Goal: Task Accomplishment & Management: Manage account settings

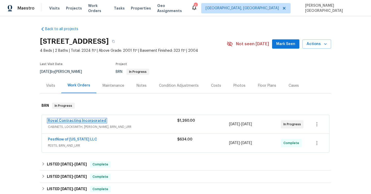
click at [72, 120] on link "Royal Contracting Incorporated" at bounding box center [77, 121] width 58 height 4
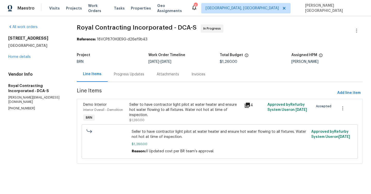
click at [134, 78] on div "Progress Updates" at bounding box center [129, 74] width 43 height 15
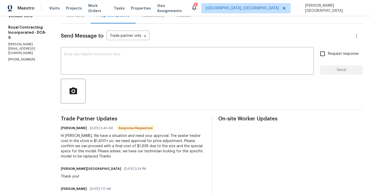
scroll to position [13, 0]
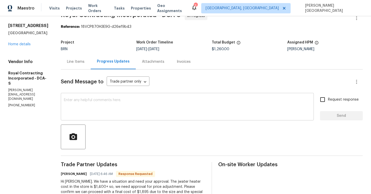
click at [141, 103] on textarea at bounding box center [187, 107] width 247 height 18
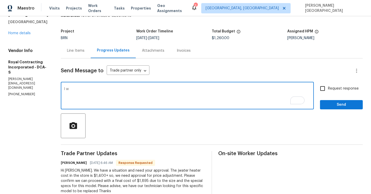
scroll to position [26, 0]
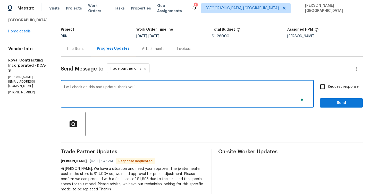
type textarea "I will check on this and update, thank you!"
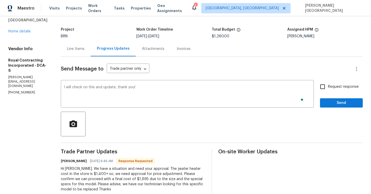
click at [332, 84] on span "Request response" at bounding box center [343, 86] width 31 height 5
click at [328, 84] on input "Request response" at bounding box center [322, 86] width 11 height 11
checkbox input "true"
click at [332, 102] on span "Send" at bounding box center [341, 103] width 35 height 6
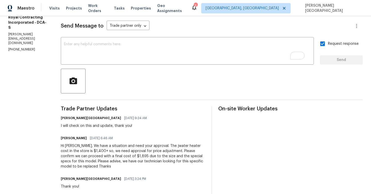
scroll to position [118, 0]
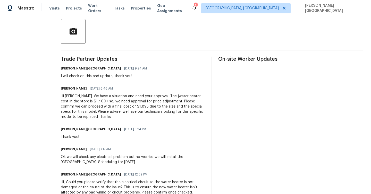
click at [105, 110] on div "Hi Isabel. We have a situation and need your approval. The jwater heater cost i…" at bounding box center [133, 107] width 145 height 26
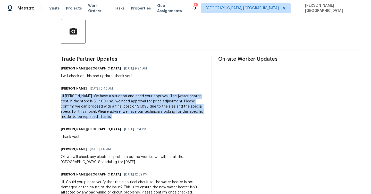
click at [105, 110] on div "Hi Isabel. We have a situation and need your approval. The jwater heater cost i…" at bounding box center [133, 107] width 145 height 26
copy div "Hi Isabel. We have a situation and need your approval. The jwater heater cost i…"
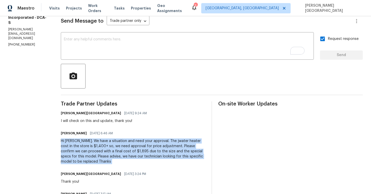
scroll to position [108, 0]
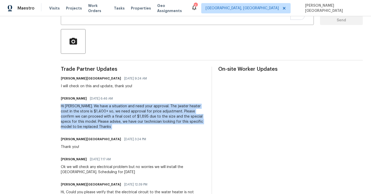
click at [111, 113] on div "Hi [PERSON_NAME]. We have a situation and need your approval. The jwater heater…" at bounding box center [133, 117] width 145 height 26
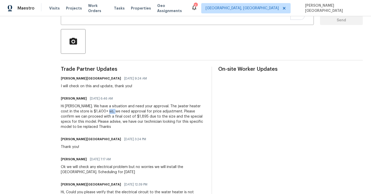
click at [111, 113] on div "Hi [PERSON_NAME]. We have a situation and need your approval. The jwater heater…" at bounding box center [133, 117] width 145 height 26
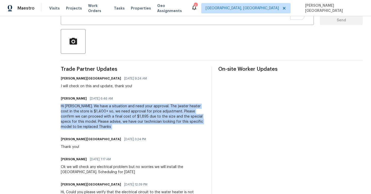
click at [111, 113] on div "Hi [PERSON_NAME]. We have a situation and need your approval. The jwater heater…" at bounding box center [133, 117] width 145 height 26
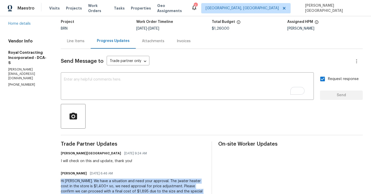
scroll to position [0, 0]
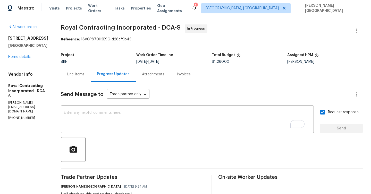
drag, startPoint x: 214, startPoint y: 60, endPoint x: 230, endPoint y: 64, distance: 16.5
click at [230, 64] on div "Project BRN Work Order Timeline 9/5/2025 - 9/8/2025 Total Budget $1,260.00 Assi…" at bounding box center [212, 58] width 302 height 16
click at [226, 62] on span "$1,260.00" at bounding box center [221, 62] width 18 height 4
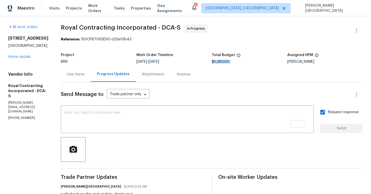
copy span "$1,260.00"
click at [75, 75] on div "Line Items" at bounding box center [76, 74] width 18 height 5
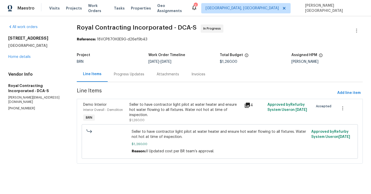
click at [167, 105] on div "Seller to have contractor light pilot at water heater and ensure hot water flow…" at bounding box center [185, 109] width 112 height 15
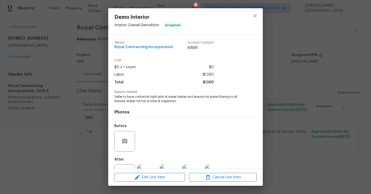
click at [168, 98] on span "Seller to have contractor light pilot at water heater and ensure hot water flow…" at bounding box center [178, 99] width 128 height 9
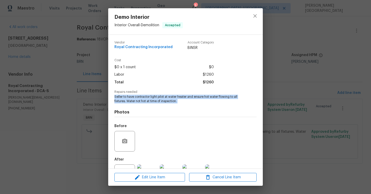
click at [168, 98] on span "Seller to have contractor light pilot at water heater and ensure hot water flow…" at bounding box center [178, 99] width 128 height 9
copy span "Seller to have contractor light pilot at water heater and ensure hot water flow…"
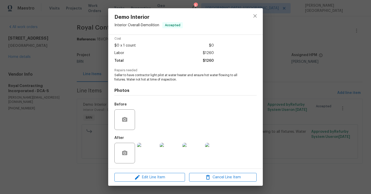
click at [307, 98] on div "Demo Interior Interior Overall - Demolition Accepted Vendor Royal Contracting I…" at bounding box center [185, 97] width 371 height 194
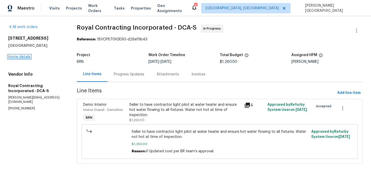
click at [9, 56] on link "Home details" at bounding box center [19, 57] width 22 height 4
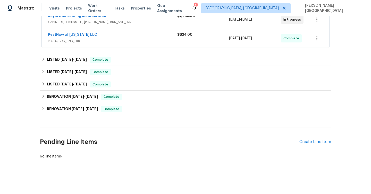
scroll to position [74, 0]
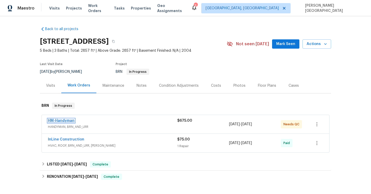
click at [68, 120] on link "HM-Handyman" at bounding box center [61, 121] width 27 height 4
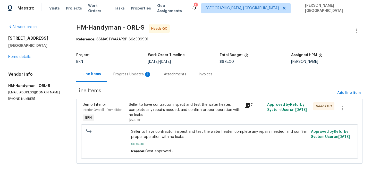
click at [134, 75] on div "Progress Updates 1" at bounding box center [132, 74] width 38 height 5
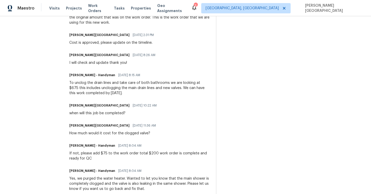
scroll to position [203, 0]
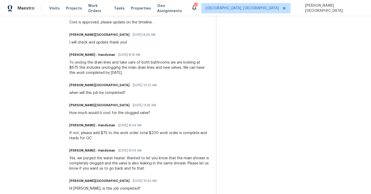
click at [152, 133] on div "If not, please add $75 to the work order total $200 work order is complete and …" at bounding box center [139, 136] width 140 height 10
copy div "200"
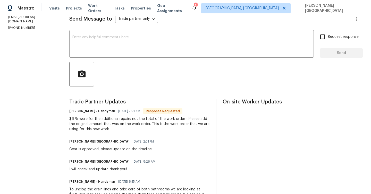
scroll to position [26, 0]
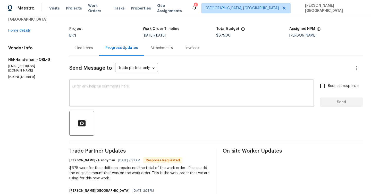
click at [92, 84] on div "x ​" at bounding box center [191, 94] width 245 height 26
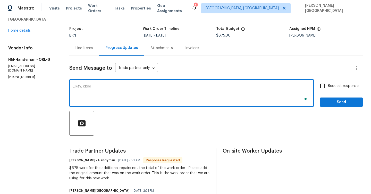
type textarea "Okay, clos"
click at [85, 48] on div "Line Items" at bounding box center [85, 48] width 18 height 5
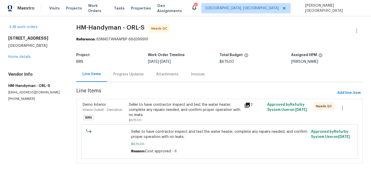
click at [179, 110] on div "Seller to have contractor inspect and test the water heater, complete any repai…" at bounding box center [185, 109] width 112 height 15
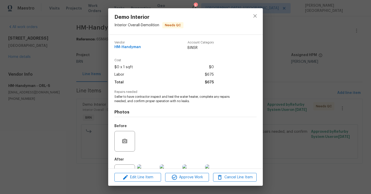
scroll to position [22, 0]
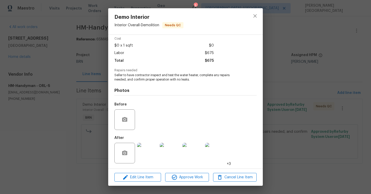
click at [149, 154] on img at bounding box center [147, 153] width 21 height 21
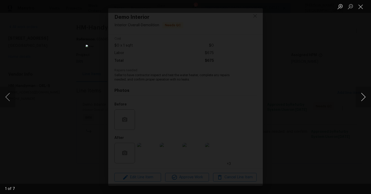
click at [368, 97] on button "Next image" at bounding box center [363, 97] width 15 height 21
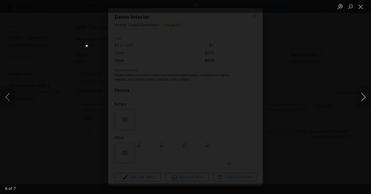
click at [368, 97] on button "Next image" at bounding box center [363, 97] width 15 height 21
click at [354, 74] on div "Lightbox" at bounding box center [185, 97] width 371 height 194
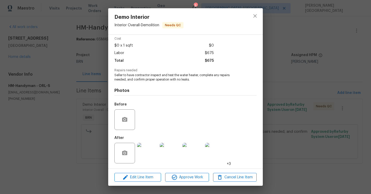
click at [337, 78] on div "Demo Interior Interior Overall - Demolition Needs QC Vendor HM-Handyman Account…" at bounding box center [185, 97] width 371 height 194
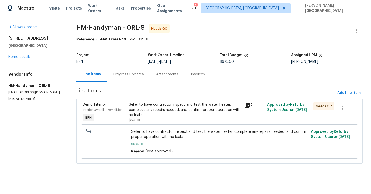
click at [134, 76] on div "Progress Updates" at bounding box center [128, 74] width 30 height 5
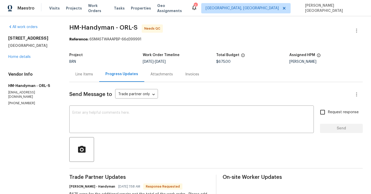
click at [87, 73] on div "Line Items" at bounding box center [85, 74] width 18 height 5
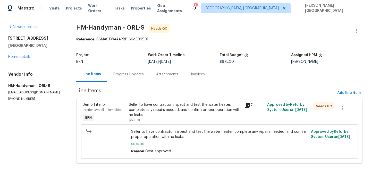
click at [146, 111] on div "Seller to have contractor inspect and test the water heater, complete any repai…" at bounding box center [185, 109] width 112 height 15
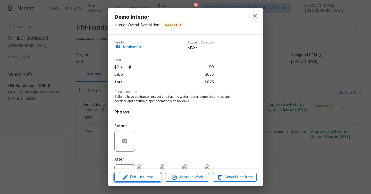
click at [144, 180] on span "Edit Line Item" at bounding box center [138, 177] width 44 height 6
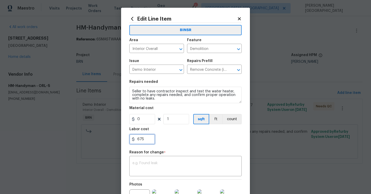
click at [145, 139] on input "675" at bounding box center [142, 139] width 26 height 10
type input "875"
click at [143, 160] on div "x ​" at bounding box center [185, 166] width 112 height 19
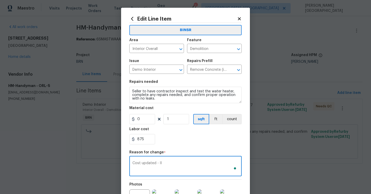
scroll to position [65, 0]
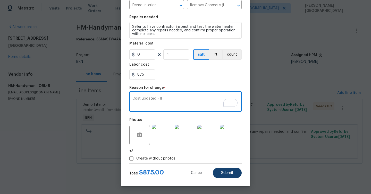
type textarea "Cost updated - II"
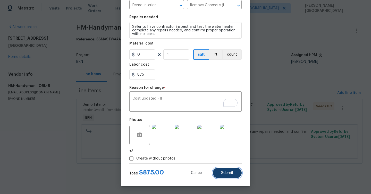
click at [221, 170] on button "Submit" at bounding box center [227, 173] width 29 height 10
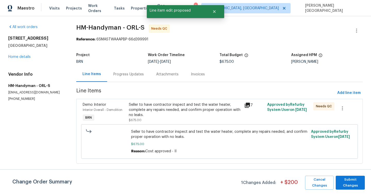
scroll to position [0, 0]
click at [345, 187] on span "Submit Changes" at bounding box center [350, 183] width 24 height 12
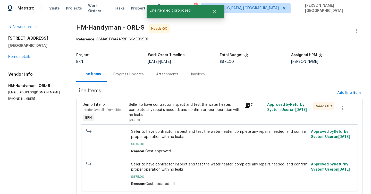
click at [129, 70] on div "Progress Updates" at bounding box center [128, 74] width 43 height 15
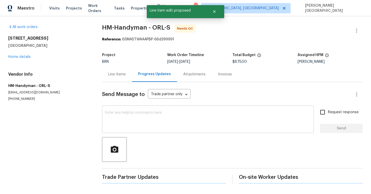
click at [135, 116] on textarea at bounding box center [208, 120] width 206 height 18
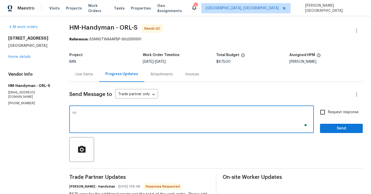
type textarea "x"
type textarea "Cost is approved, closing this WO."
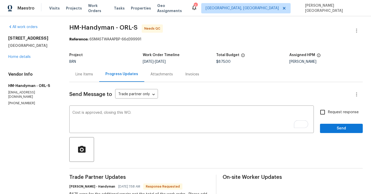
click at [339, 113] on span "Request response" at bounding box center [343, 112] width 31 height 5
click at [328, 113] on input "Request response" at bounding box center [322, 112] width 11 height 11
checkbox input "true"
click at [339, 128] on span "Send" at bounding box center [341, 129] width 35 height 6
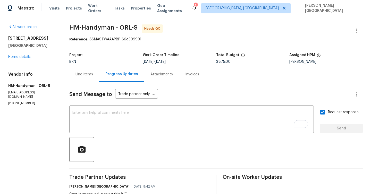
click at [83, 67] on div "Line Items" at bounding box center [84, 74] width 30 height 15
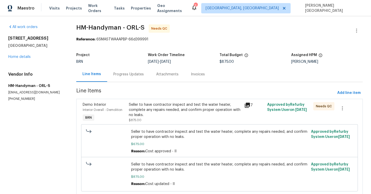
click at [155, 116] on div "Seller to have contractor inspect and test the water heater, complete any repai…" at bounding box center [185, 109] width 112 height 15
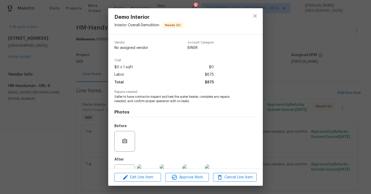
click at [155, 116] on div "Photos Before After +3" at bounding box center [185, 146] width 142 height 85
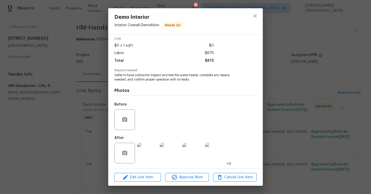
click at [325, 60] on div "Demo Interior Interior Overall - Demolition Needs QC Vendor HM-Handyman Account…" at bounding box center [185, 97] width 371 height 194
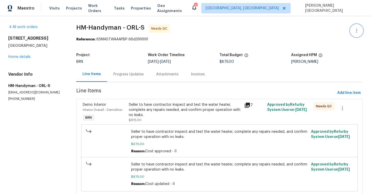
click at [356, 29] on icon "button" at bounding box center [357, 31] width 6 height 6
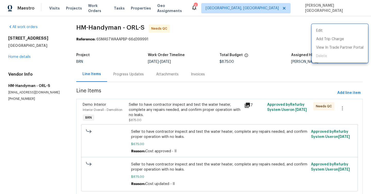
click at [231, 76] on div at bounding box center [185, 97] width 371 height 194
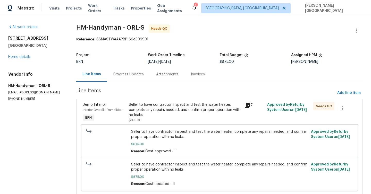
click at [173, 121] on div "Seller to have contractor inspect and test the water heater, complete any repai…" at bounding box center [185, 112] width 112 height 21
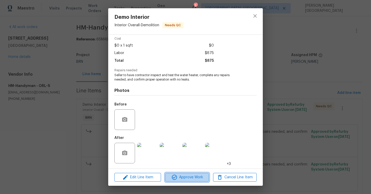
click at [185, 180] on span "Approve Work" at bounding box center [187, 177] width 40 height 6
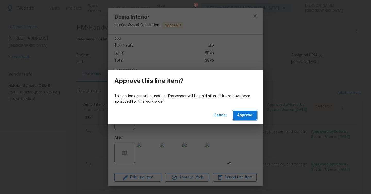
click at [239, 115] on span "Approve" at bounding box center [244, 115] width 15 height 6
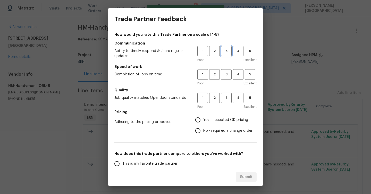
click at [228, 50] on span "3" at bounding box center [227, 51] width 10 height 6
click at [228, 76] on span "3" at bounding box center [227, 75] width 10 height 6
click at [228, 107] on div "Poor Excellent" at bounding box center [226, 106] width 59 height 5
click at [227, 103] on button "3" at bounding box center [226, 98] width 11 height 11
click at [197, 132] on input "No - required a change order" at bounding box center [198, 131] width 11 height 11
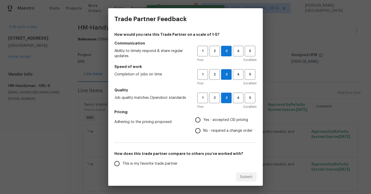
radio input "true"
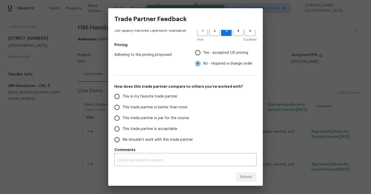
click at [126, 108] on span "This trade partner is better than most" at bounding box center [154, 107] width 65 height 5
click at [122, 108] on input "This trade partner is better than most" at bounding box center [117, 107] width 11 height 11
click at [245, 179] on span "Submit" at bounding box center [246, 177] width 13 height 6
radio input "true"
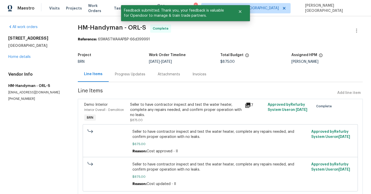
click at [121, 75] on div "Progress Updates" at bounding box center [130, 74] width 30 height 5
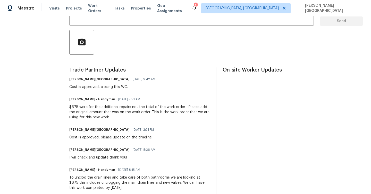
scroll to position [96, 0]
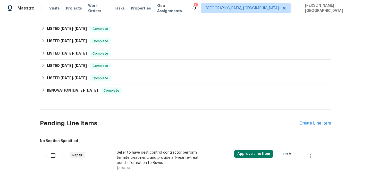
scroll to position [124, 0]
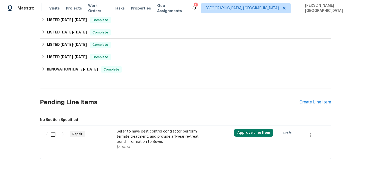
click at [138, 147] on div "Seller to have pest control contractor perform termite treatment, and provide a…" at bounding box center [162, 139] width 91 height 21
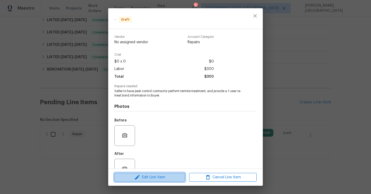
click at [143, 180] on span "Edit Line Item" at bounding box center [150, 177] width 68 height 6
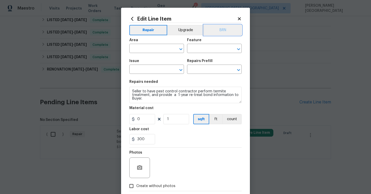
click at [227, 32] on button "BRN" at bounding box center [223, 30] width 38 height 10
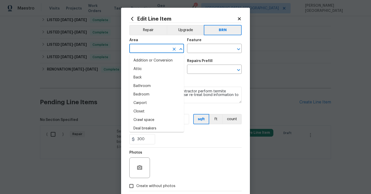
click at [151, 51] on input "text" at bounding box center [149, 49] width 40 height 8
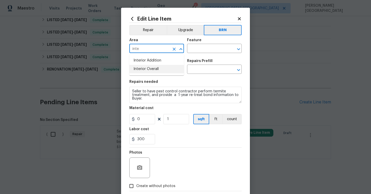
click at [157, 69] on li "Interior Overall" at bounding box center [156, 69] width 55 height 9
type input "Interior Overall"
click at [207, 43] on div "Feature" at bounding box center [214, 41] width 55 height 7
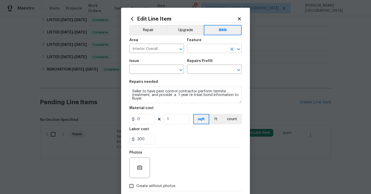
click at [207, 48] on input "text" at bounding box center [207, 49] width 40 height 8
click at [205, 74] on li "Pests" at bounding box center [214, 73] width 55 height 9
type input "Pests"
click at [143, 73] on input "text" at bounding box center [149, 70] width 40 height 8
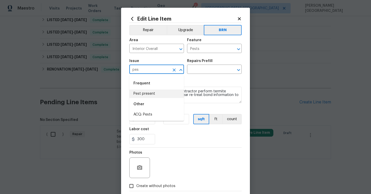
click at [152, 96] on li "Pest present" at bounding box center [156, 94] width 55 height 9
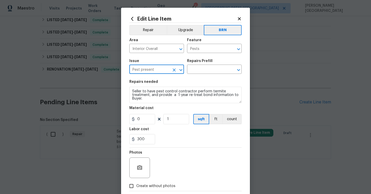
type input "Pest present"
click at [198, 74] on div "Issue Pest present ​ Repairs Prefill ​" at bounding box center [185, 66] width 112 height 21
click at [203, 63] on div "Repairs Prefill" at bounding box center [214, 62] width 55 height 7
click at [202, 70] on input "text" at bounding box center [207, 70] width 40 height 8
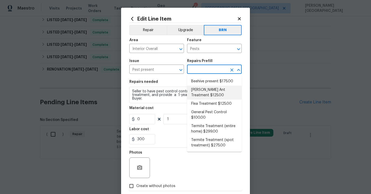
click at [204, 95] on li "Carpenter Ant Treatment $125.00" at bounding box center [214, 93] width 55 height 14
type input "Carpenter Ant Treatment $125.00"
type textarea "Treat for active carpenter ant infestation and provide a clear WDI report"
type input "125"
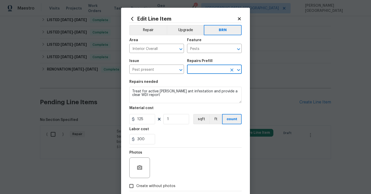
type input "Carpenter Ant Treatment $125.00"
click at [166, 103] on textarea "Treat for active carpenter ant infestation and provide a clear WDI report" at bounding box center [185, 95] width 112 height 16
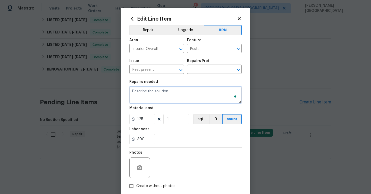
paste textarea "Seller to have pest control contractor perform termite treatment, and provide a…"
type textarea "Seller to have pest control contractor perform termite treatment, and provide a…"
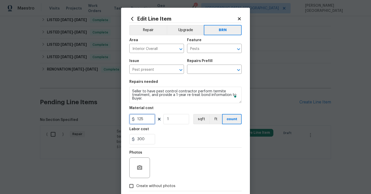
click at [138, 119] on input "125" at bounding box center [142, 119] width 26 height 10
type input "0"
click at [140, 169] on icon "button" at bounding box center [140, 168] width 6 height 6
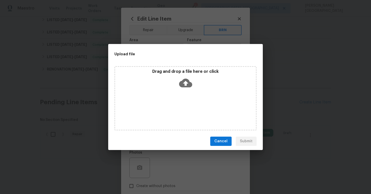
click at [183, 81] on icon at bounding box center [185, 83] width 13 height 9
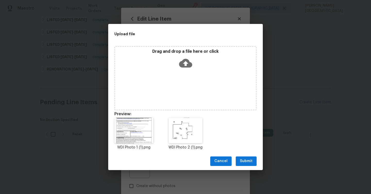
click at [250, 159] on span "Submit" at bounding box center [246, 161] width 13 height 6
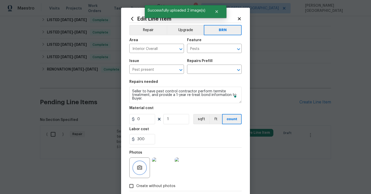
scroll to position [28, 0]
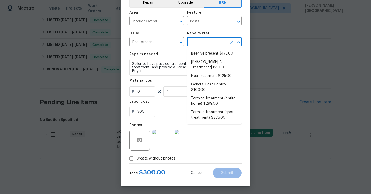
click at [196, 46] on input "text" at bounding box center [207, 42] width 40 height 8
click at [197, 60] on li "Carpenter Ant Treatment $125.00" at bounding box center [214, 65] width 55 height 14
type input "Carpenter Ant Treatment $125.00"
type textarea "Treat for active carpenter ant infestation and provide a clear WDI report"
type input "125"
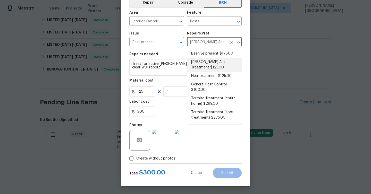
scroll to position [0, 0]
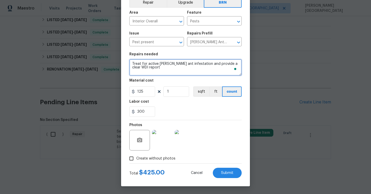
click at [150, 74] on textarea "Treat for active carpenter ant infestation and provide a clear WDI report" at bounding box center [185, 67] width 112 height 16
type textarea "v"
paste textarea "Seller to have pest control contractor perform termite treatment, and provide a…"
type textarea "Seller to have pest control contractor perform termite treatment, and provide a…"
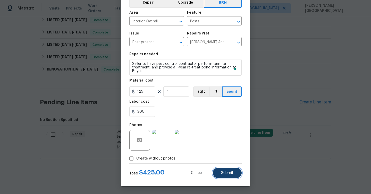
click at [220, 173] on button "Submit" at bounding box center [227, 173] width 29 height 10
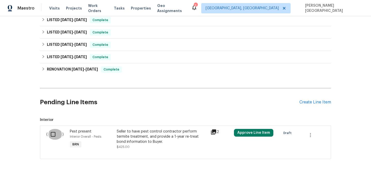
click at [54, 136] on input "checkbox" at bounding box center [55, 134] width 15 height 11
checkbox input "true"
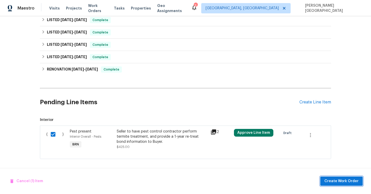
click at [334, 182] on span "Create Work Order" at bounding box center [341, 181] width 34 height 6
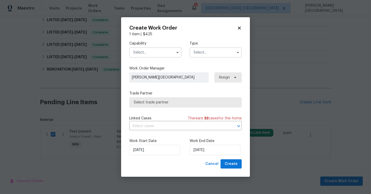
click at [163, 54] on input "text" at bounding box center [155, 52] width 52 height 10
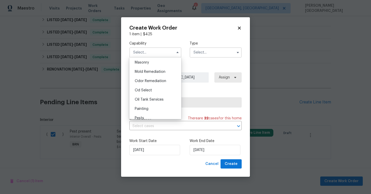
scroll to position [432, 0]
click at [144, 71] on div "Pests" at bounding box center [155, 73] width 49 height 9
type input "Pests"
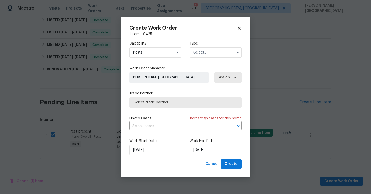
click at [198, 53] on input "text" at bounding box center [216, 52] width 52 height 10
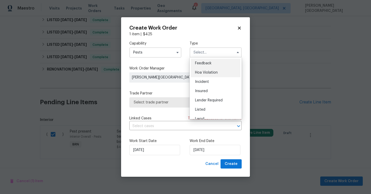
scroll to position [61, 0]
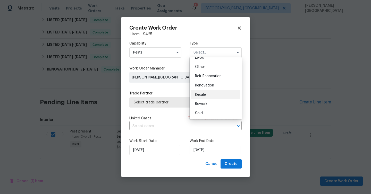
click at [206, 98] on div "Resale" at bounding box center [215, 94] width 49 height 9
type input "Resale"
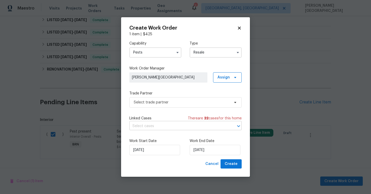
click at [172, 125] on input "text" at bounding box center [178, 126] width 98 height 8
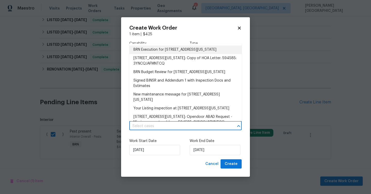
click at [160, 50] on li "BRN Execution for 1360 E Washington Ave, Gilbert, AZ 85234" at bounding box center [185, 50] width 112 height 9
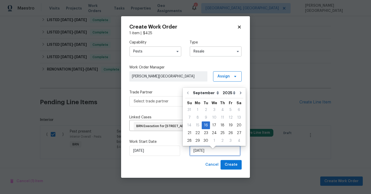
click at [199, 156] on input "9/16/2025" at bounding box center [215, 151] width 51 height 10
click at [227, 124] on div "19" at bounding box center [231, 125] width 8 height 7
type input "9/19/2025"
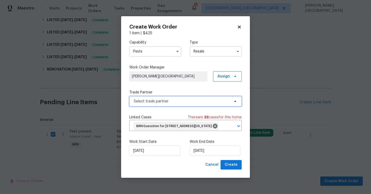
click at [144, 101] on span "Select trade partner" at bounding box center [185, 101] width 112 height 10
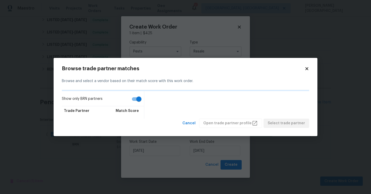
click at [137, 98] on input "Show only BRN partners" at bounding box center [138, 99] width 29 height 10
checkbox input "false"
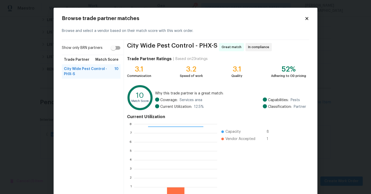
scroll to position [33, 0]
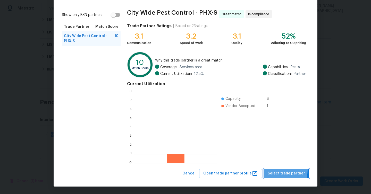
click at [276, 170] on button "Select trade partner" at bounding box center [287, 174] width 46 height 10
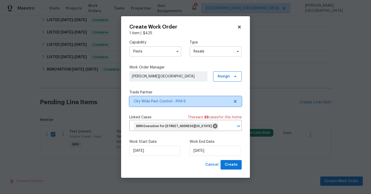
scroll to position [0, 0]
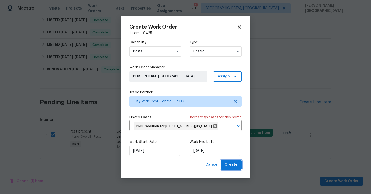
click at [235, 168] on span "Create" at bounding box center [231, 165] width 13 height 6
checkbox input "false"
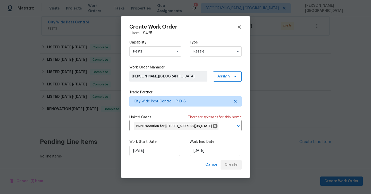
scroll to position [98, 0]
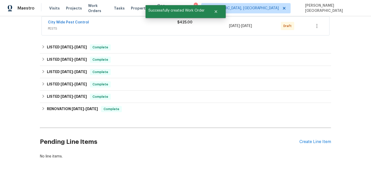
click at [333, 97] on div "Back to all projects 1360 E Washington Ave, Gilbert, AZ 85234 5 Beds | 3 Baths …" at bounding box center [185, 105] width 371 height 178
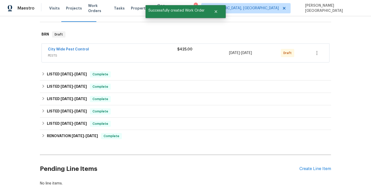
scroll to position [34, 0]
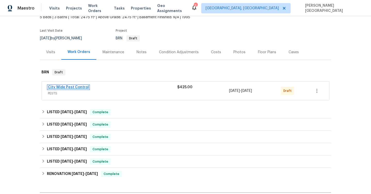
click at [67, 86] on link "City Wide Pest Control" at bounding box center [68, 88] width 41 height 4
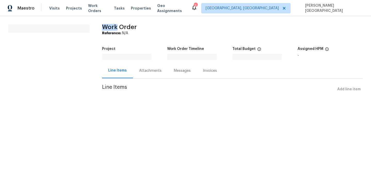
click at [67, 86] on section "All work orders" at bounding box center [48, 62] width 81 height 76
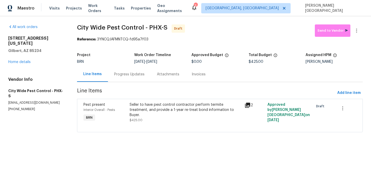
click at [124, 77] on div "Progress Updates" at bounding box center [129, 74] width 43 height 15
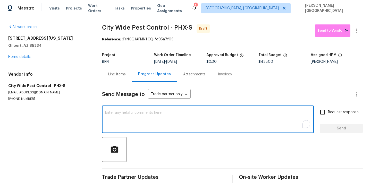
click at [119, 119] on textarea "To enrich screen reader interactions, please activate Accessibility in Grammarl…" at bounding box center [208, 120] width 206 height 18
paste textarea "This is Isabel from Opendoor. Please confirm receipt of the work order due on 0…"
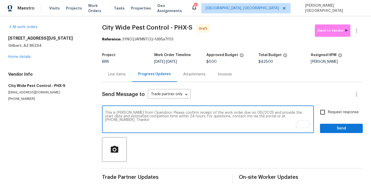
click at [242, 113] on textarea "This is Isabel from Opendoor. Please confirm receipt of the work order due on 0…" at bounding box center [208, 120] width 206 height 18
type textarea "This is Isabel from Opendoor. Please confirm receipt of the work order due on 0…"
click at [328, 115] on input "Request response" at bounding box center [322, 112] width 11 height 11
checkbox input "true"
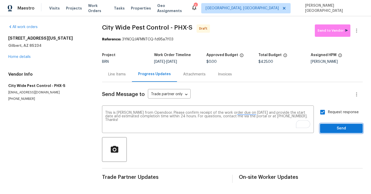
click at [335, 131] on span "Send" at bounding box center [341, 129] width 35 height 6
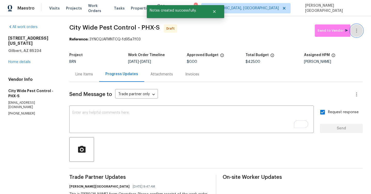
click at [360, 28] on button "button" at bounding box center [356, 30] width 12 height 12
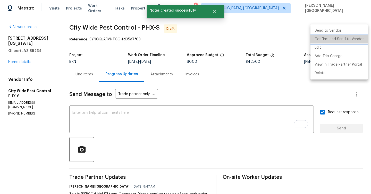
click at [354, 40] on li "Confirm and Send to Vendor" at bounding box center [339, 39] width 57 height 9
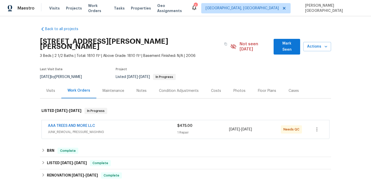
scroll to position [61, 0]
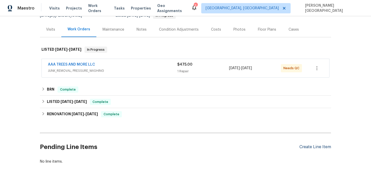
click at [315, 145] on div "Create Line Item" at bounding box center [315, 147] width 32 height 5
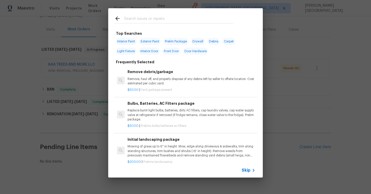
click at [245, 171] on span "Skip" at bounding box center [246, 170] width 9 height 5
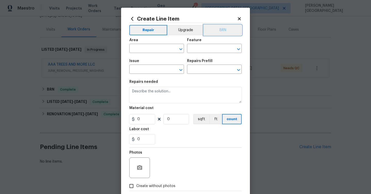
click at [226, 32] on button "BRN" at bounding box center [223, 30] width 38 height 10
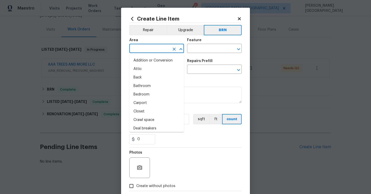
click at [146, 46] on input "text" at bounding box center [149, 49] width 40 height 8
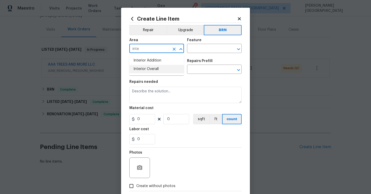
click at [152, 70] on li "Interior Overall" at bounding box center [156, 69] width 55 height 9
type input "Interior Overall"
click at [195, 50] on input "text" at bounding box center [207, 49] width 40 height 8
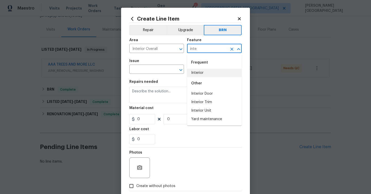
click at [195, 71] on li "Interior" at bounding box center [214, 73] width 55 height 9
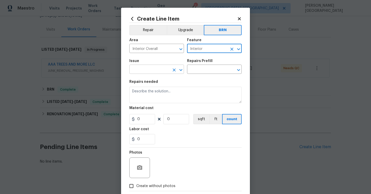
type input "Interior"
click at [158, 72] on input "text" at bounding box center [149, 70] width 40 height 8
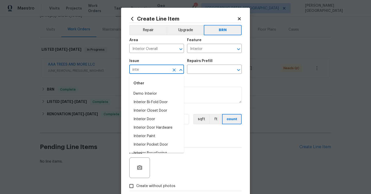
click at [161, 81] on div "Other" at bounding box center [156, 83] width 55 height 12
click at [159, 93] on li "Demo Interior" at bounding box center [156, 94] width 55 height 9
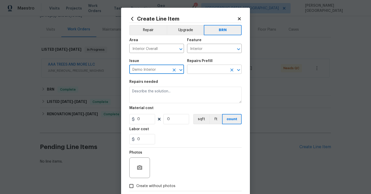
type input "Demo Interior"
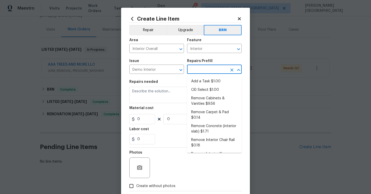
click at [199, 72] on input "text" at bounding box center [207, 70] width 40 height 8
click at [199, 90] on li "OD Select $1.00" at bounding box center [214, 90] width 55 height 9
type input "Demolition"
type input "OD Select $1.00"
type textarea "Refer to the agreed upon scope document for further details."
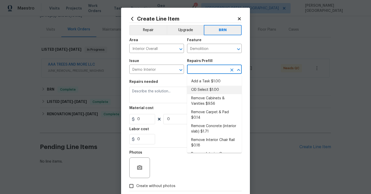
type input "1"
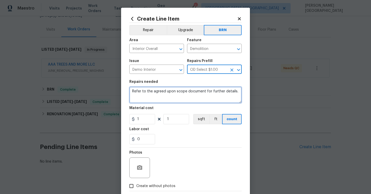
click at [177, 91] on textarea "Refer to the agreed upon scope document for further details." at bounding box center [185, 95] width 112 height 16
paste textarea "On-off maintenance mow, need done by Thursday"
type textarea "On-off maintenance mow, need done by Thursday"
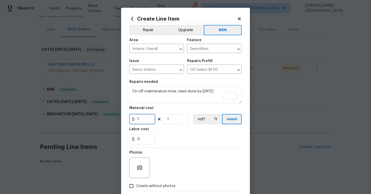
click at [148, 120] on input "1" at bounding box center [142, 119] width 26 height 10
type input "0"
click at [147, 142] on input "0" at bounding box center [142, 139] width 26 height 10
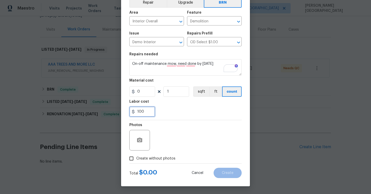
type input "100"
click at [154, 160] on span "Create without photos" at bounding box center [155, 158] width 39 height 5
click at [136, 160] on input "Create without photos" at bounding box center [132, 159] width 10 height 10
checkbox input "true"
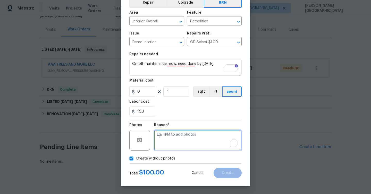
click at [168, 146] on textarea "To enrich screen reader interactions, please activate Accessibility in Grammarl…" at bounding box center [198, 140] width 88 height 21
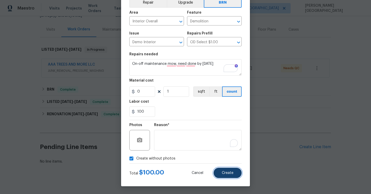
click at [223, 174] on span "Create" at bounding box center [228, 173] width 12 height 4
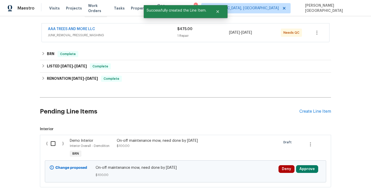
scroll to position [99, 0]
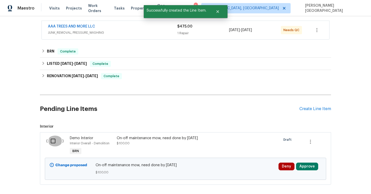
click at [52, 136] on input "checkbox" at bounding box center [55, 141] width 15 height 11
checkbox input "true"
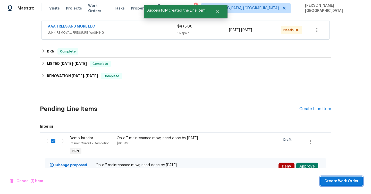
click at [339, 183] on span "Create Work Order" at bounding box center [341, 181] width 34 height 6
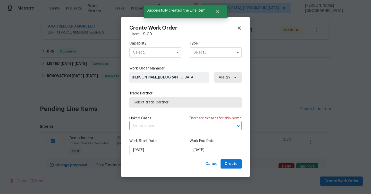
click at [153, 53] on input "text" at bounding box center [155, 52] width 52 height 10
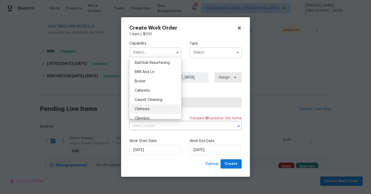
scroll to position [0, 0]
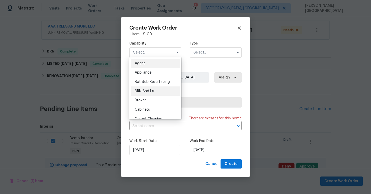
click at [158, 91] on div "BRN And Lrr" at bounding box center [155, 91] width 49 height 9
type input "BRN And Lrr"
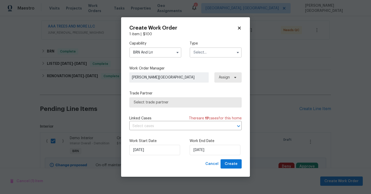
click at [198, 51] on input "text" at bounding box center [216, 52] width 52 height 10
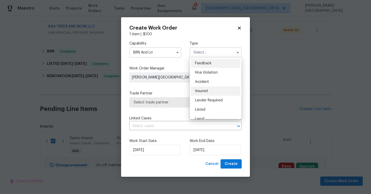
scroll to position [61, 0]
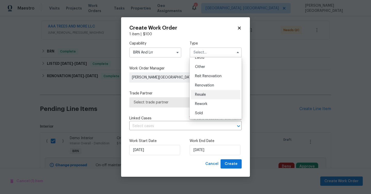
click at [201, 93] on div "Resale" at bounding box center [215, 94] width 49 height 9
type input "Resale"
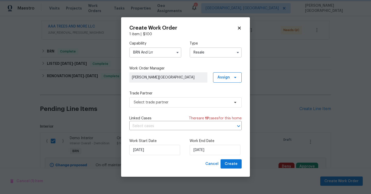
scroll to position [0, 0]
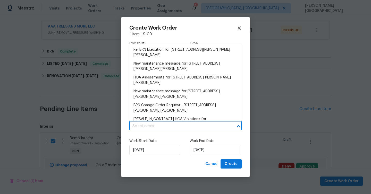
click at [158, 124] on input "text" at bounding box center [178, 126] width 98 height 8
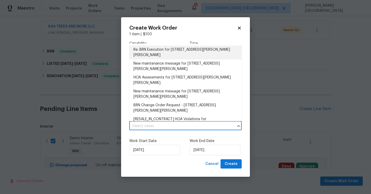
click at [162, 52] on li "Re: BRN Execution for 1603 Carson White Ln, Ruskin, FL 33570" at bounding box center [185, 53] width 112 height 14
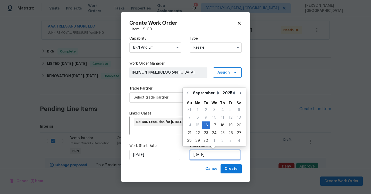
click at [195, 151] on input "9/16/2025" at bounding box center [215, 155] width 51 height 10
click at [221, 127] on div "18" at bounding box center [223, 125] width 8 height 7
type input "9/18/2025"
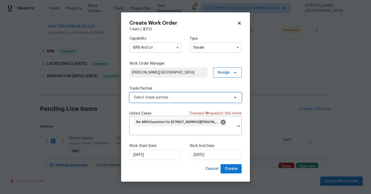
click at [146, 97] on span "Select trade partner" at bounding box center [182, 97] width 96 height 5
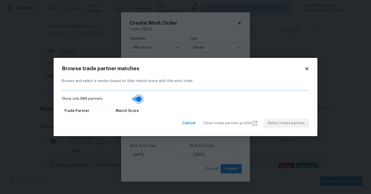
click at [130, 100] on input "Show only BRN partners" at bounding box center [138, 99] width 29 height 10
checkbox input "false"
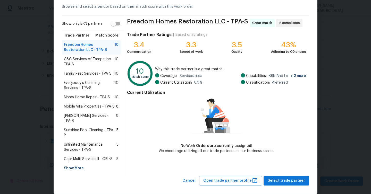
scroll to position [26, 0]
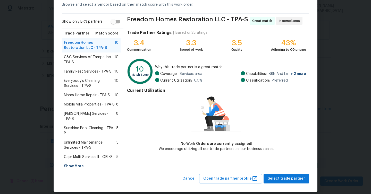
click at [76, 165] on div "Show More" at bounding box center [91, 166] width 59 height 9
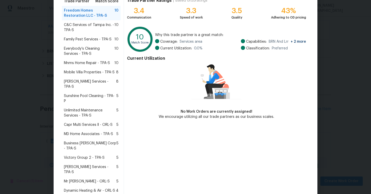
scroll to position [56, 0]
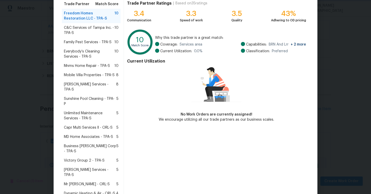
click at [21, 129] on body "Maestro Visits Projects Work Orders Tasks Properties Geo Assignments 3 Albuquer…" at bounding box center [185, 97] width 371 height 194
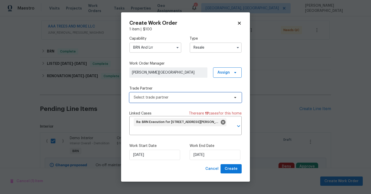
scroll to position [0, 0]
click at [149, 49] on input "BRN And Lrr" at bounding box center [155, 48] width 52 height 10
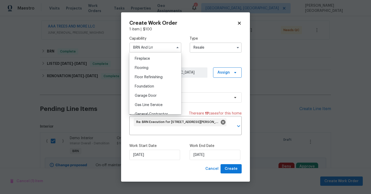
scroll to position [212, 0]
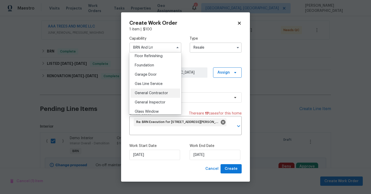
click at [155, 90] on div "General Contractor" at bounding box center [155, 93] width 49 height 9
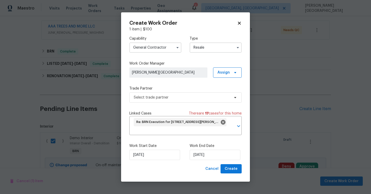
click at [161, 92] on div "Trade Partner Select trade partner" at bounding box center [185, 94] width 112 height 17
click at [163, 95] on span "Select trade partner" at bounding box center [182, 97] width 96 height 5
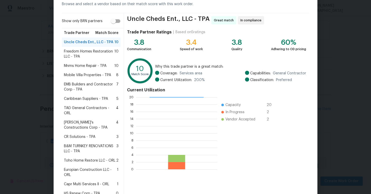
scroll to position [20, 0]
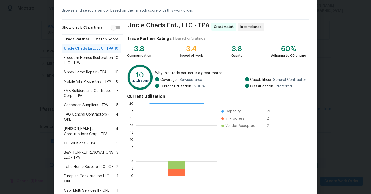
click at [30, 95] on body "Maestro Visits Projects Work Orders Tasks Properties Geo Assignments 3 Albuquer…" at bounding box center [185, 97] width 371 height 194
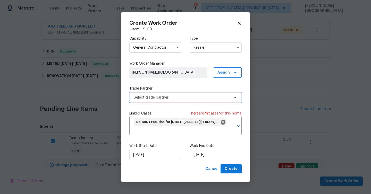
scroll to position [0, 0]
click at [144, 43] on input "General Contractor" at bounding box center [155, 48] width 52 height 10
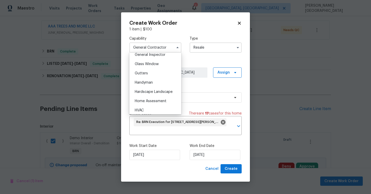
scroll to position [269, 0]
click at [151, 83] on span "Hardscape Landscape" at bounding box center [154, 82] width 38 height 4
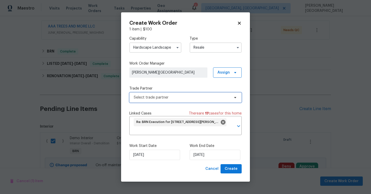
click at [153, 102] on span "Select trade partner" at bounding box center [185, 98] width 112 height 10
click at [143, 47] on body "Maestro Visits Projects Work Orders Tasks Properties Geo Assignments 3 Albuquer…" at bounding box center [185, 97] width 371 height 194
click at [143, 47] on input "Hardscape Landscape" at bounding box center [155, 48] width 52 height 10
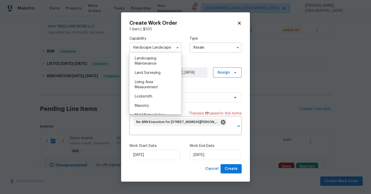
scroll to position [333, 0]
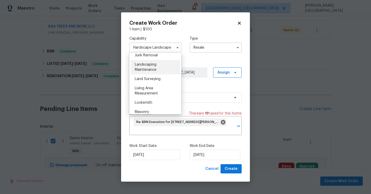
click at [148, 70] on span "Landscaping Maintenance" at bounding box center [146, 67] width 22 height 9
type input "Landscaping Maintenance"
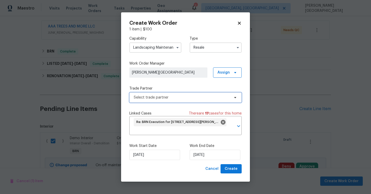
click at [148, 93] on span "Select trade partner" at bounding box center [185, 98] width 112 height 10
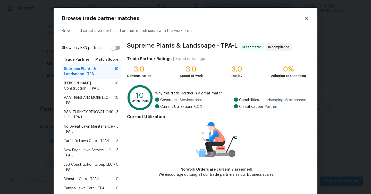
click at [92, 84] on span "Stine Construction - TPA-L" at bounding box center [89, 86] width 51 height 10
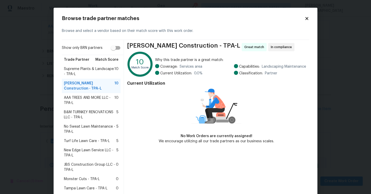
scroll to position [22, 0]
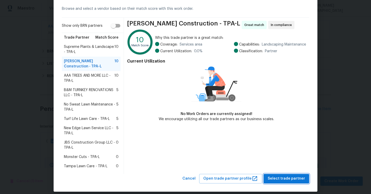
click at [275, 177] on button "Select trade partner" at bounding box center [287, 179] width 46 height 10
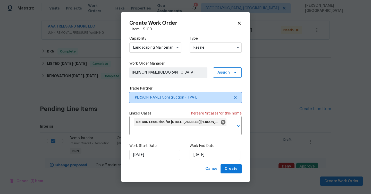
scroll to position [0, 0]
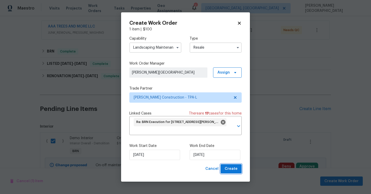
click at [235, 172] on span "Create" at bounding box center [231, 169] width 13 height 6
checkbox input "false"
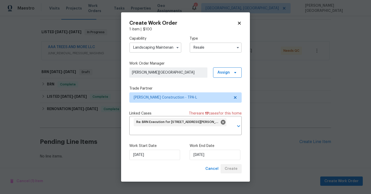
scroll to position [74, 0]
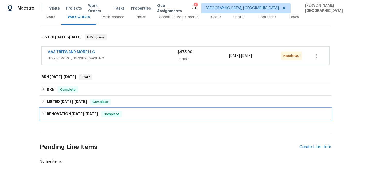
click at [80, 112] on span "5/1/25" at bounding box center [78, 114] width 12 height 4
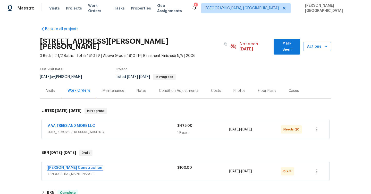
click at [68, 166] on link "[PERSON_NAME] Construction" at bounding box center [75, 168] width 54 height 4
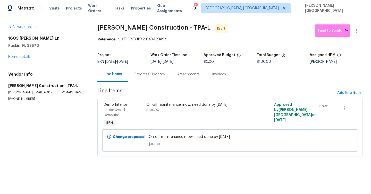
click at [140, 76] on div "Progress Updates" at bounding box center [150, 74] width 30 height 5
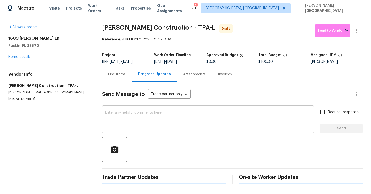
click at [132, 112] on textarea at bounding box center [208, 120] width 206 height 18
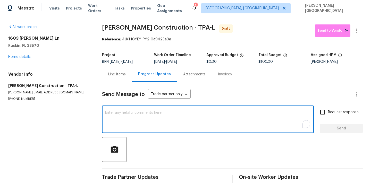
paste textarea "This is Isabel from Opendoor. Please confirm receipt of the work order due on 0…"
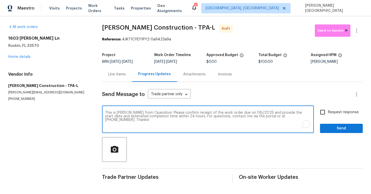
click at [242, 113] on textarea "This is Isabel from Opendoor. Please confirm receipt of the work order due on 0…" at bounding box center [208, 120] width 206 height 18
type textarea "This is Isabel from Opendoor. Please confirm receipt of the work order due on 0…"
click at [334, 115] on span "Request response" at bounding box center [343, 112] width 31 height 5
click at [328, 115] on input "Request response" at bounding box center [322, 112] width 11 height 11
checkbox input "true"
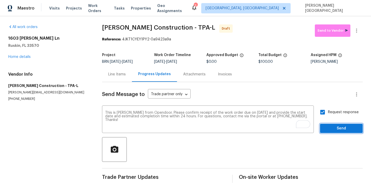
click at [334, 132] on button "Send" at bounding box center [341, 129] width 43 height 10
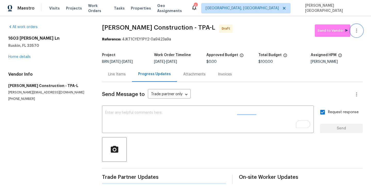
click at [359, 33] on icon "button" at bounding box center [357, 31] width 6 height 6
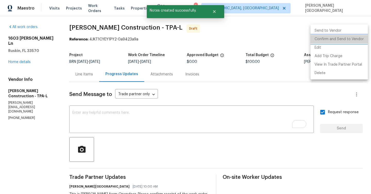
click at [344, 39] on li "Confirm and Send to Vendor" at bounding box center [339, 39] width 57 height 9
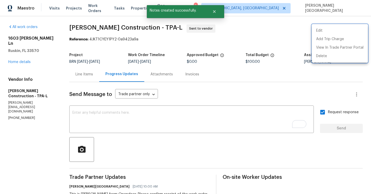
click at [16, 58] on div at bounding box center [185, 97] width 371 height 194
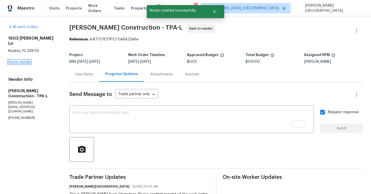
click at [21, 60] on link "Home details" at bounding box center [19, 62] width 22 height 4
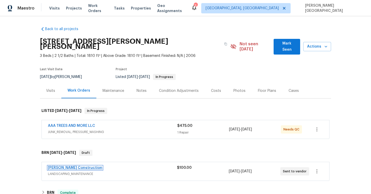
click at [63, 166] on link "Stine Construction" at bounding box center [75, 168] width 54 height 4
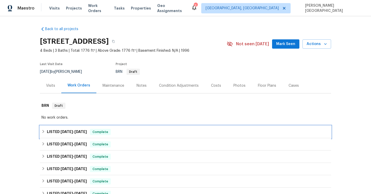
click at [65, 132] on span "[DATE]" at bounding box center [67, 132] width 12 height 4
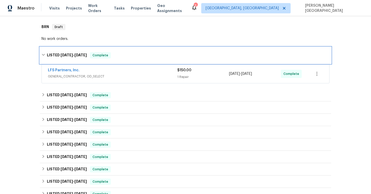
scroll to position [136, 0]
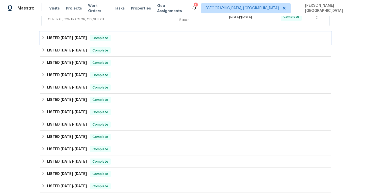
click at [48, 39] on h6 "LISTED [DATE] - [DATE]" at bounding box center [67, 38] width 40 height 6
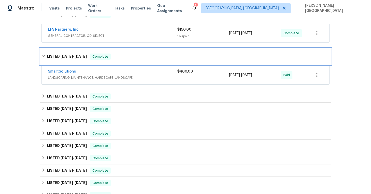
scroll to position [120, 0]
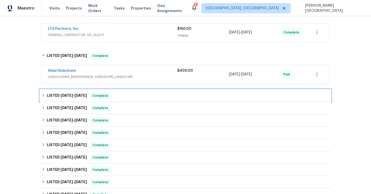
click at [48, 97] on h6 "LISTED [DATE] - [DATE]" at bounding box center [67, 96] width 40 height 6
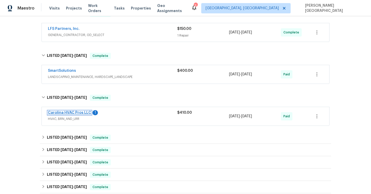
click at [66, 114] on link "Carolina HVAC Pros LLC" at bounding box center [69, 113] width 43 height 4
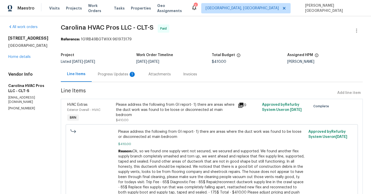
click at [117, 76] on div "Progress Updates 1" at bounding box center [117, 74] width 38 height 5
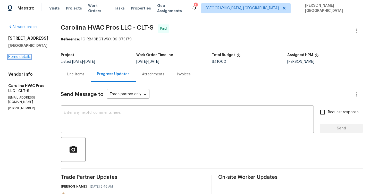
click at [18, 56] on link "Home details" at bounding box center [19, 57] width 22 height 4
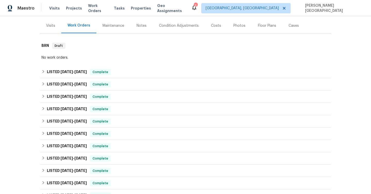
scroll to position [80, 0]
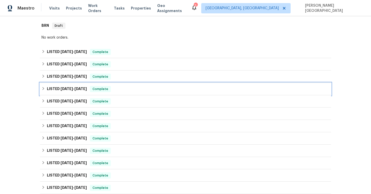
click at [61, 88] on span "[DATE]" at bounding box center [67, 89] width 12 height 4
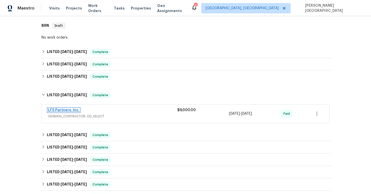
click at [68, 110] on link "LFS Partners, Inc." at bounding box center [64, 110] width 32 height 4
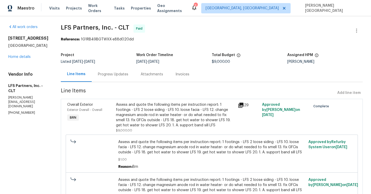
click at [157, 128] on div "Assess and quote the following items per instruction report: 1 footings - LFS 2…" at bounding box center [175, 115] width 119 height 26
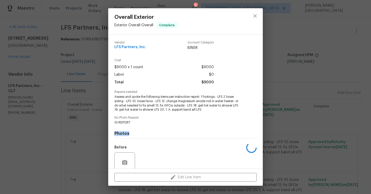
click at [157, 128] on div "Photos Before After" at bounding box center [185, 167] width 142 height 85
click at [148, 109] on span "Assess and quote the following items per instruction report: 1 footings - LFS 2…" at bounding box center [178, 103] width 128 height 17
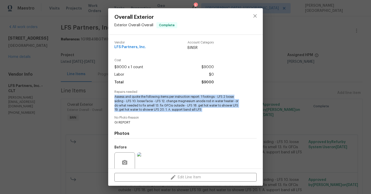
click at [148, 109] on span "Assess and quote the following items per instruction report: 1 footings - LFS 2…" at bounding box center [178, 103] width 128 height 17
copy span "Assess and quote the following items per instruction report: 1 footings - LFS 2…"
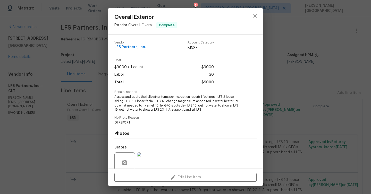
click at [299, 118] on div "Overall Exterior Exterior Overall - Overall Complete Vendor LFS Partners, Inc. …" at bounding box center [185, 97] width 371 height 194
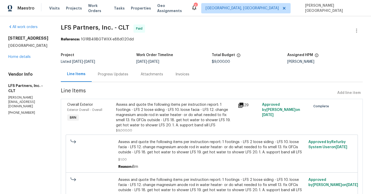
scroll to position [38, 0]
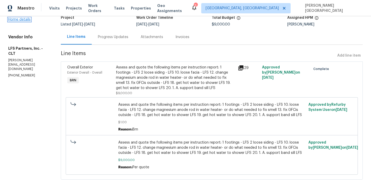
click at [19, 20] on link "Home details" at bounding box center [19, 20] width 22 height 4
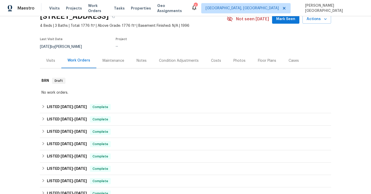
scroll to position [71, 0]
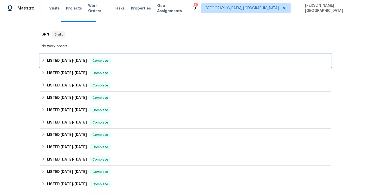
click at [46, 62] on div "LISTED 9/12/25 - 9/12/25 Complete" at bounding box center [185, 61] width 288 height 6
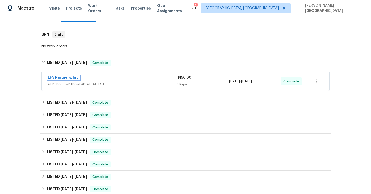
click at [51, 77] on link "LFS Partners, Inc." at bounding box center [64, 78] width 32 height 4
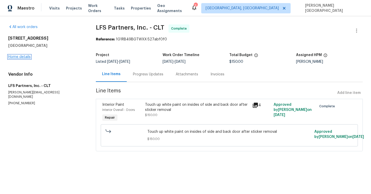
click at [26, 57] on link "Home details" at bounding box center [19, 57] width 22 height 4
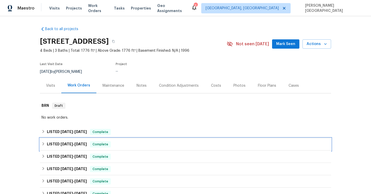
click at [59, 143] on h6 "LISTED 8/8/25 - 8/12/25" at bounding box center [67, 144] width 40 height 6
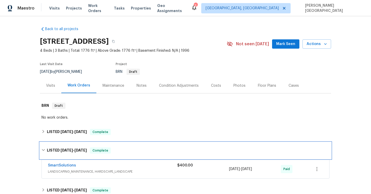
scroll to position [107, 0]
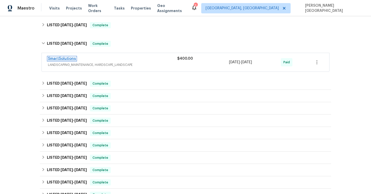
click at [68, 58] on link "SmartSolutions" at bounding box center [62, 59] width 28 height 4
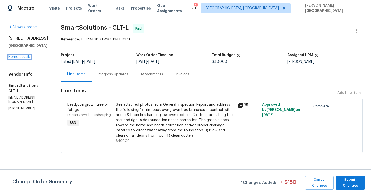
click at [24, 58] on link "Home details" at bounding box center [19, 57] width 22 height 4
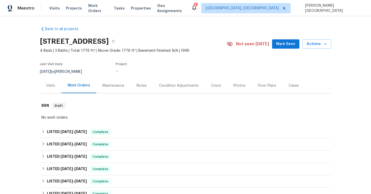
scroll to position [67, 0]
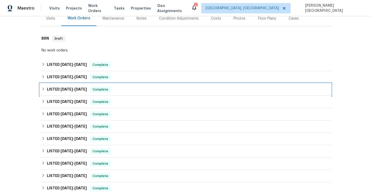
click at [49, 90] on h6 "LISTED 8/8/25 - 8/12/25" at bounding box center [67, 90] width 40 height 6
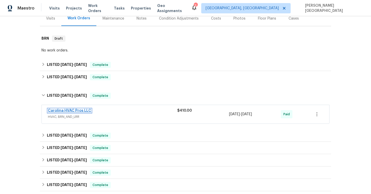
click at [70, 110] on link "Carolina HVAC Pros LLC" at bounding box center [69, 111] width 43 height 4
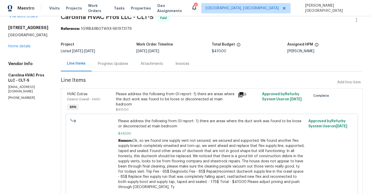
scroll to position [11, 0]
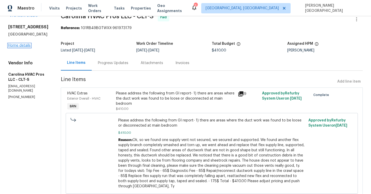
click at [18, 44] on link "Home details" at bounding box center [19, 46] width 22 height 4
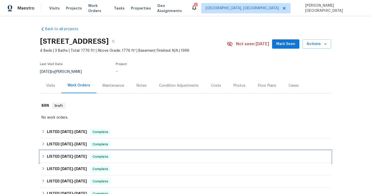
click at [46, 157] on div "LISTED 8/8/25 - 8/12/25 Complete" at bounding box center [185, 157] width 288 height 6
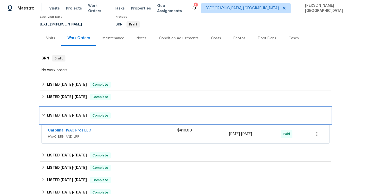
scroll to position [57, 0]
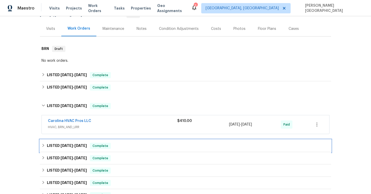
click at [83, 143] on div "LISTED 8/8/25 - 8/22/25 Complete" at bounding box center [185, 146] width 291 height 12
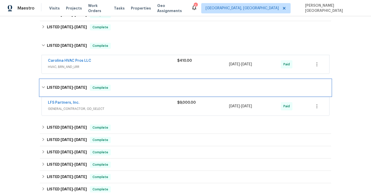
scroll to position [128, 0]
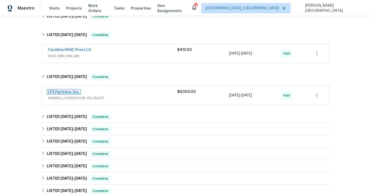
click at [63, 90] on link "LFS Partners, Inc." at bounding box center [64, 92] width 32 height 4
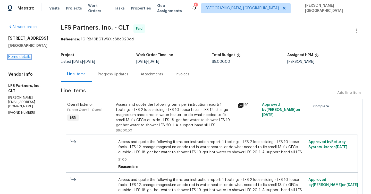
click at [16, 57] on link "Home details" at bounding box center [19, 57] width 22 height 4
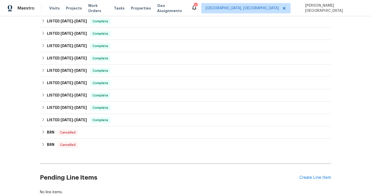
scroll to position [246, 0]
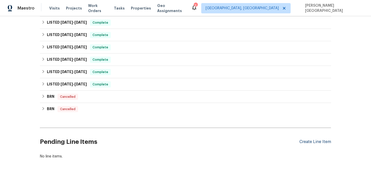
click at [315, 141] on div "Create Line Item" at bounding box center [315, 142] width 32 height 5
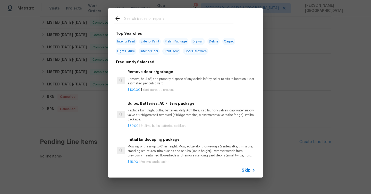
click at [245, 171] on span "Skip" at bounding box center [246, 170] width 9 height 5
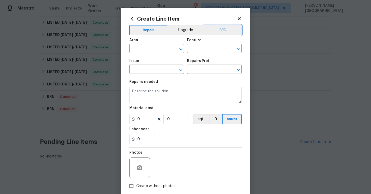
click at [225, 30] on button "BRN" at bounding box center [223, 30] width 38 height 10
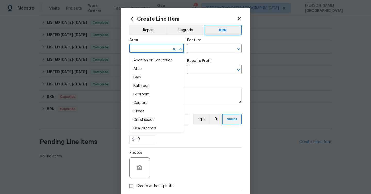
click at [148, 52] on input "text" at bounding box center [149, 49] width 40 height 8
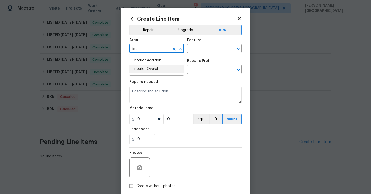
click at [149, 73] on li "Interior Overall" at bounding box center [156, 69] width 55 height 9
type input "Interior Overall"
click at [202, 51] on input "text" at bounding box center [207, 49] width 40 height 8
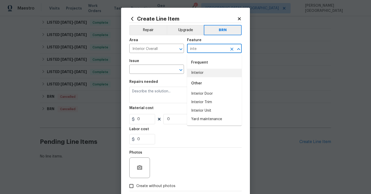
click at [210, 72] on li "Interior" at bounding box center [214, 73] width 55 height 9
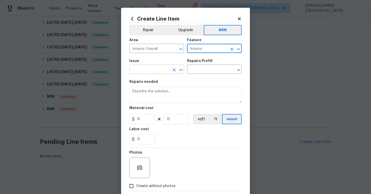
type input "Interior"
click at [138, 70] on input "text" at bounding box center [149, 70] width 40 height 8
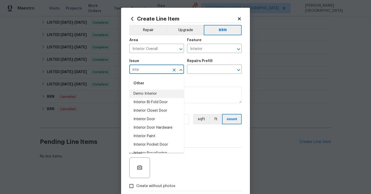
click at [141, 93] on li "Demo Interior" at bounding box center [156, 94] width 55 height 9
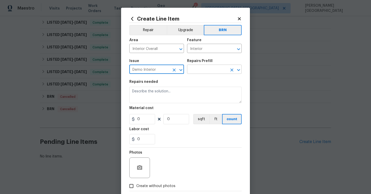
type input "Demo Interior"
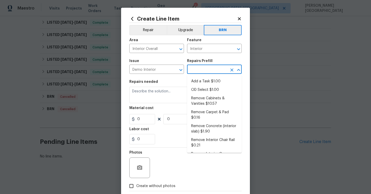
click at [198, 72] on input "text" at bounding box center [207, 70] width 40 height 8
click at [198, 88] on li "OD Select $1.00" at bounding box center [214, 90] width 55 height 9
type input "Demolition"
type input "OD Select $1.00"
type textarea "Refer to the agreed upon scope document for further details."
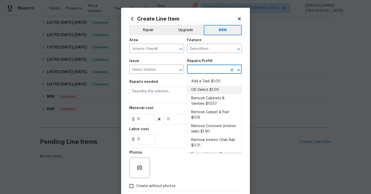
type input "1"
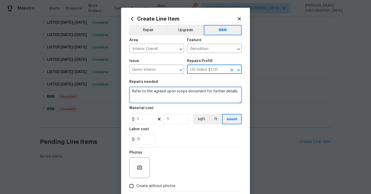
click at [178, 92] on textarea "Refer to the agreed upon scope document for further details." at bounding box center [185, 95] width 112 height 16
paste textarea "Assess and quote the following items per instruction report: 1 footings - LFS 2…"
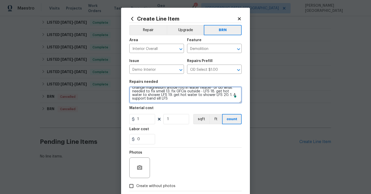
scroll to position [0, 0]
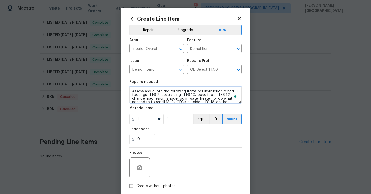
type textarea "Assess and quote the following items per instruction report: 1 footings - LFS 2…"
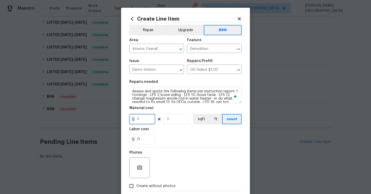
click at [140, 118] on input "1" at bounding box center [142, 119] width 26 height 10
type input "0"
click at [149, 141] on input "0" at bounding box center [142, 139] width 26 height 10
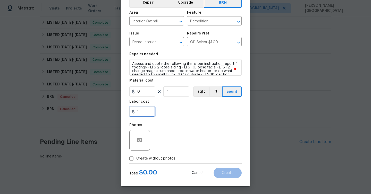
type input "1"
click at [146, 158] on span "Create without photos" at bounding box center [155, 158] width 39 height 5
click at [136, 158] on input "Create without photos" at bounding box center [132, 159] width 10 height 10
checkbox input "true"
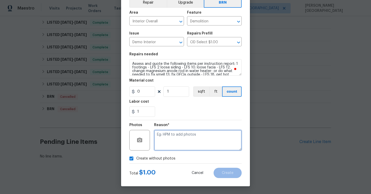
click at [177, 137] on textarea at bounding box center [198, 140] width 88 height 21
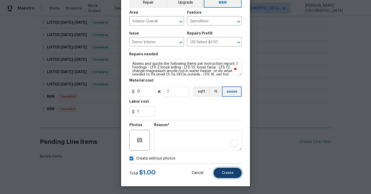
click at [226, 178] on button "Create" at bounding box center [228, 173] width 28 height 10
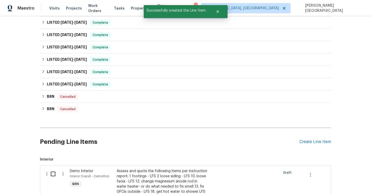
scroll to position [335, 0]
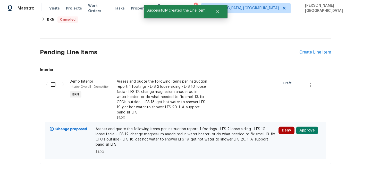
click at [53, 82] on input "checkbox" at bounding box center [55, 84] width 15 height 11
checkbox input "true"
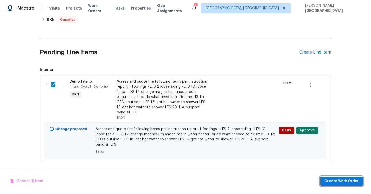
click at [344, 180] on span "Create Work Order" at bounding box center [341, 181] width 34 height 6
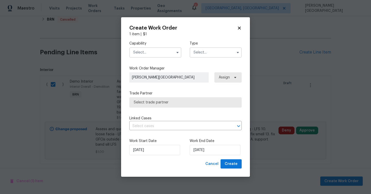
click at [147, 53] on input "text" at bounding box center [155, 52] width 52 height 10
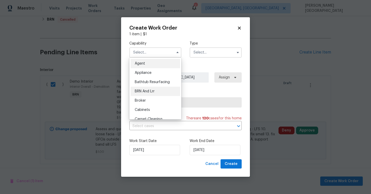
click at [158, 89] on div "BRN And Lrr" at bounding box center [155, 91] width 49 height 9
type input "BRN And Lrr"
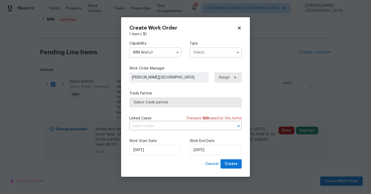
click at [201, 49] on input "text" at bounding box center [216, 52] width 52 height 10
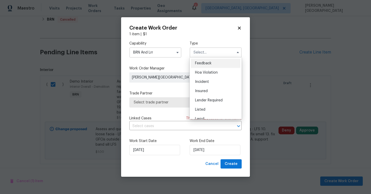
scroll to position [61, 0]
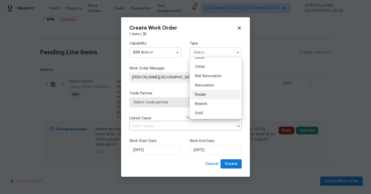
click at [207, 96] on div "Resale" at bounding box center [215, 94] width 49 height 9
type input "Resale"
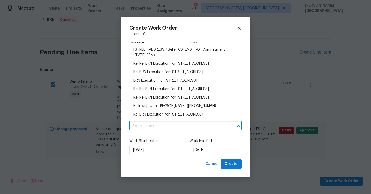
click at [167, 125] on input "text" at bounding box center [178, 126] width 98 height 8
click at [159, 68] on li "Re: Re: BRN Execution for 728 Jefferson Ave, Rock Hill, SC 29730" at bounding box center [185, 64] width 112 height 9
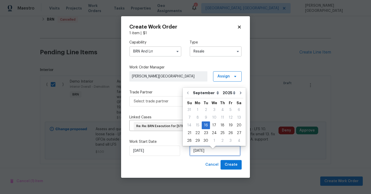
click at [202, 156] on input "9/16/2025" at bounding box center [215, 151] width 51 height 10
click at [219, 123] on div "18" at bounding box center [223, 125] width 8 height 7
type input "9/18/2025"
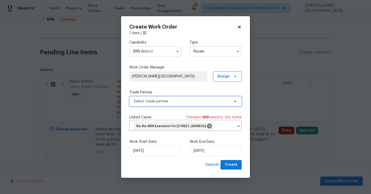
click at [156, 99] on span "Select trade partner" at bounding box center [182, 101] width 96 height 5
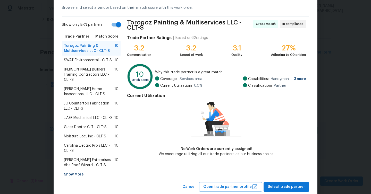
scroll to position [31, 0]
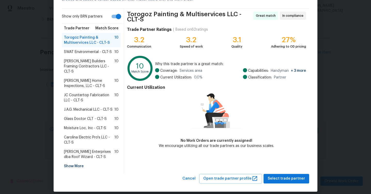
click at [76, 162] on div "Show More" at bounding box center [91, 166] width 59 height 9
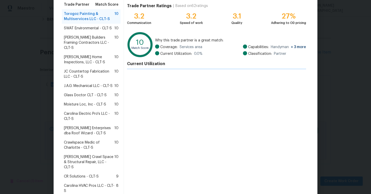
scroll to position [155, 0]
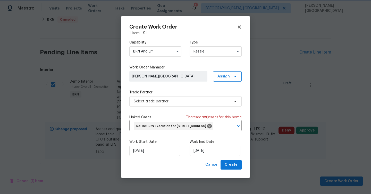
click at [26, 139] on body "Maestro Visits Projects Work Orders Tasks Properties Geo Assignments 3 Albuquer…" at bounding box center [185, 97] width 371 height 194
click at [143, 49] on input "BRN And Lrr" at bounding box center [155, 51] width 52 height 10
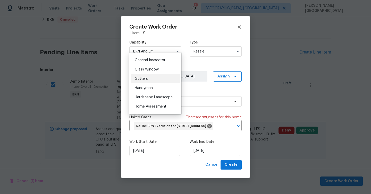
scroll to position [251, 0]
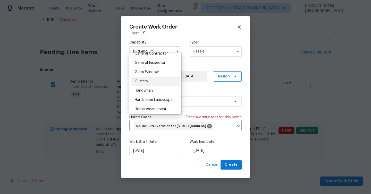
click at [145, 65] on div "General Inspector" at bounding box center [155, 62] width 49 height 9
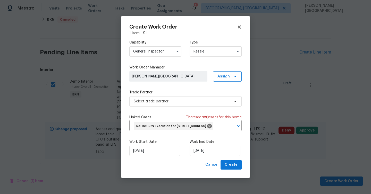
click at [142, 49] on input "General Inspector" at bounding box center [155, 51] width 52 height 10
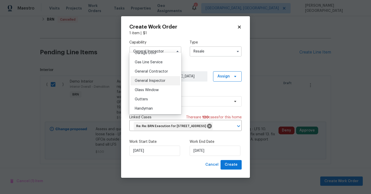
scroll to position [238, 0]
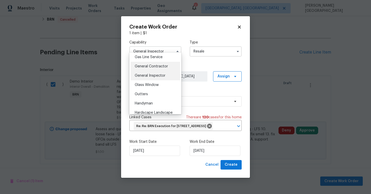
click at [150, 64] on div "General Contractor" at bounding box center [155, 66] width 49 height 9
type input "General Contractor"
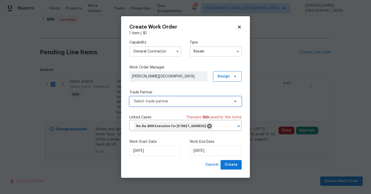
click at [153, 99] on span "Select trade partner" at bounding box center [182, 101] width 96 height 5
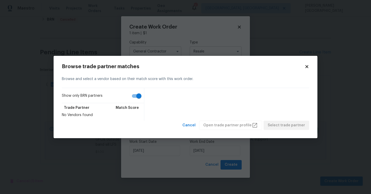
click at [139, 97] on input "Show only BRN partners" at bounding box center [138, 96] width 29 height 10
checkbox input "false"
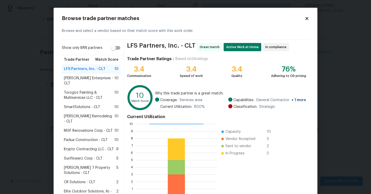
scroll to position [35, 0]
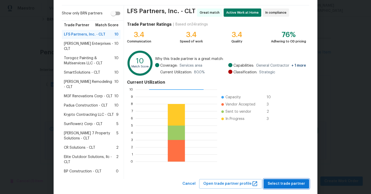
click at [291, 181] on span "Select trade partner" at bounding box center [286, 184] width 37 height 6
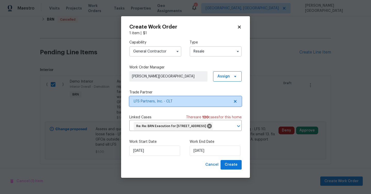
scroll to position [0, 0]
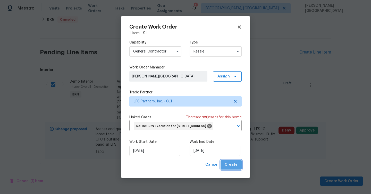
click at [232, 167] on span "Create" at bounding box center [231, 165] width 13 height 6
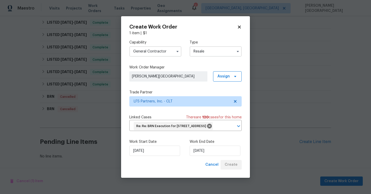
scroll to position [259, 0]
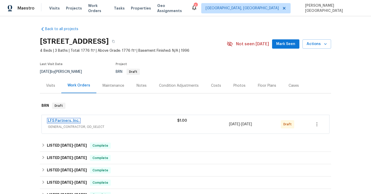
click at [72, 120] on link "LFS Partners, Inc." at bounding box center [64, 121] width 32 height 4
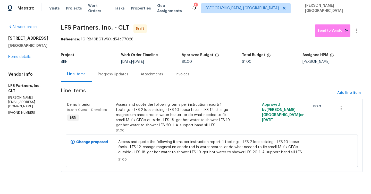
click at [115, 77] on div "Progress Updates" at bounding box center [113, 74] width 30 height 5
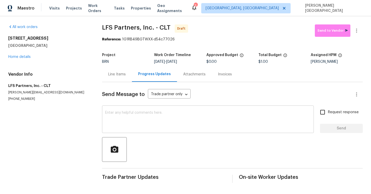
click at [123, 114] on textarea at bounding box center [208, 120] width 206 height 18
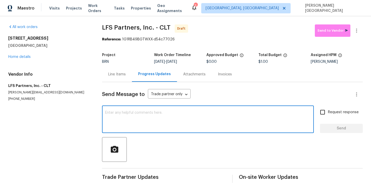
paste textarea "There’s still no hot water at the home, especially in the hall shower the inspe…"
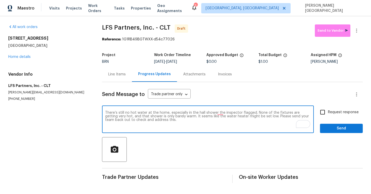
click at [163, 121] on textarea "There’s still no hot water at the home, especially in the hall shower the inspe…" at bounding box center [208, 120] width 206 height 18
type textarea "There’s still no hot water at the home, especially in the hall shower the inspe…"
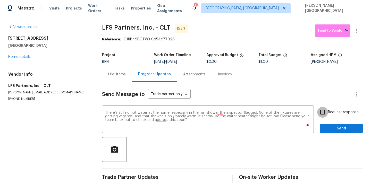
click at [325, 114] on input "Request response" at bounding box center [322, 112] width 11 height 11
checkbox input "true"
click at [330, 128] on span "Send" at bounding box center [341, 129] width 35 height 6
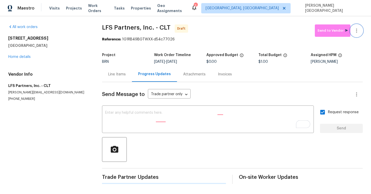
click at [354, 33] on icon "button" at bounding box center [357, 31] width 6 height 6
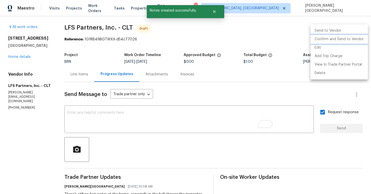
click at [331, 39] on li "Confirm and Send to Vendor" at bounding box center [339, 39] width 57 height 9
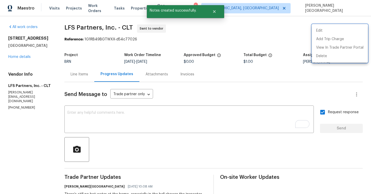
click at [65, 26] on div at bounding box center [185, 97] width 371 height 194
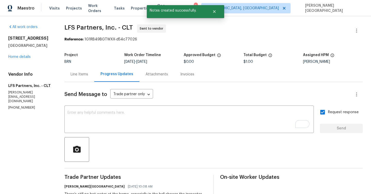
click at [65, 26] on div "Edit Add Trip Charge View In Trade Partner Portal Delete" at bounding box center [185, 97] width 371 height 194
click at [65, 26] on span "LFS Partners, Inc. - CLT" at bounding box center [98, 27] width 69 height 6
click at [82, 27] on span "LFS Partners, Inc. - CLT" at bounding box center [98, 27] width 69 height 6
drag, startPoint x: 102, startPoint y: 29, endPoint x: 65, endPoint y: 27, distance: 36.4
click at [65, 27] on span "LFS Partners, Inc. - CLT" at bounding box center [98, 27] width 69 height 6
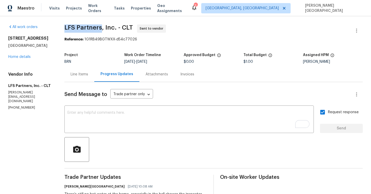
copy span "LFS Partners"
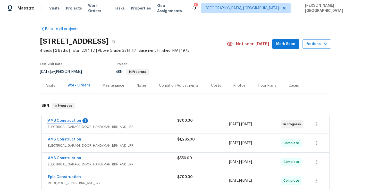
click at [71, 121] on link "AMS Construction" at bounding box center [64, 121] width 33 height 4
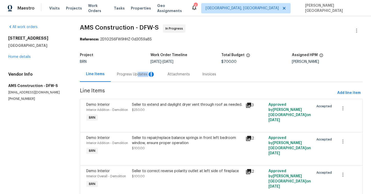
click at [140, 77] on div "Progress Updates 1" at bounding box center [136, 74] width 51 height 15
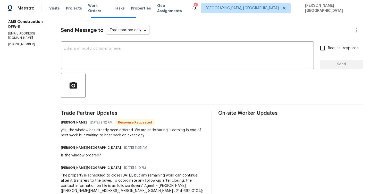
scroll to position [85, 0]
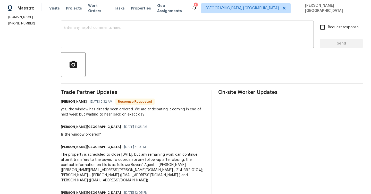
click at [116, 114] on div "yes, the window has already been ordered. We are anticipating it coming in end …" at bounding box center [133, 112] width 145 height 10
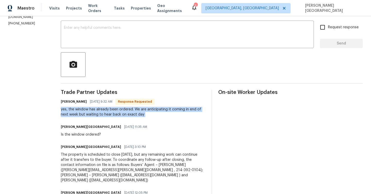
click at [116, 114] on div "yes, the window has already been ordered. We are anticipating it coming in end …" at bounding box center [133, 112] width 145 height 10
copy div "yes, the window has already been ordered. We are anticipating it coming in end …"
click at [73, 31] on textarea at bounding box center [187, 35] width 247 height 18
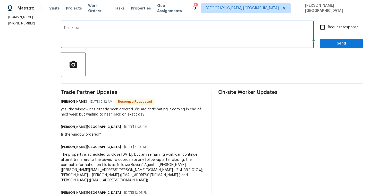
type textarea "thank fo"
type textarea "t"
type textarea "Thanks for the update."
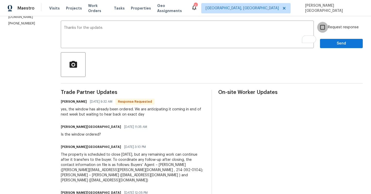
click at [322, 28] on input "Request response" at bounding box center [322, 27] width 11 height 11
checkbox input "true"
click at [331, 43] on span "Send" at bounding box center [341, 43] width 35 height 6
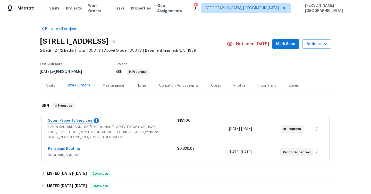
click at [81, 121] on link "Scout Property Services" at bounding box center [70, 121] width 44 height 4
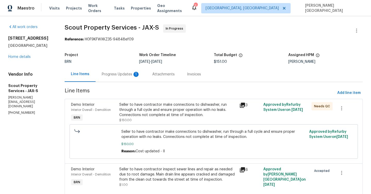
click at [131, 75] on div "Progress Updates 1" at bounding box center [121, 74] width 38 height 5
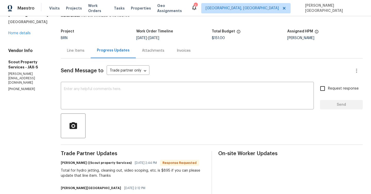
scroll to position [53, 0]
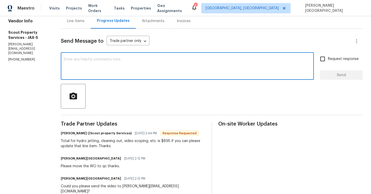
click at [71, 64] on textarea at bounding box center [187, 67] width 247 height 18
type textarea "I will update this shortly, thank you!"
click at [337, 59] on span "Request response" at bounding box center [343, 58] width 31 height 5
click at [328, 59] on input "Request response" at bounding box center [322, 59] width 11 height 11
checkbox input "true"
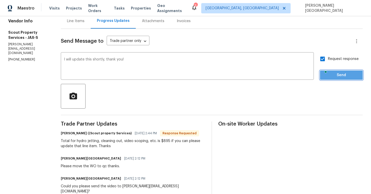
click at [340, 73] on span "Send" at bounding box center [341, 75] width 35 height 6
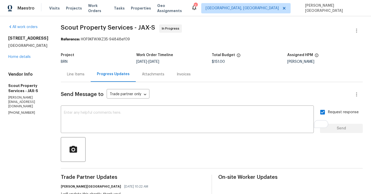
click at [19, 60] on div "[STREET_ADDRESS] Home details" at bounding box center [28, 48] width 40 height 24
click at [15, 59] on link "Home details" at bounding box center [19, 57] width 22 height 4
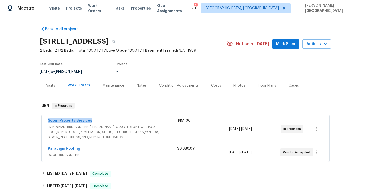
drag, startPoint x: 94, startPoint y: 122, endPoint x: 40, endPoint y: 120, distance: 54.4
click at [40, 120] on div "Scout Property Services HANDYMAN, BRN_AND_LRR, WELLS, COUNTERTOP, HVAC, POOL, P…" at bounding box center [185, 138] width 291 height 49
copy link "Scout Property Services"
click at [64, 122] on link "Scout Property Services" at bounding box center [70, 121] width 44 height 4
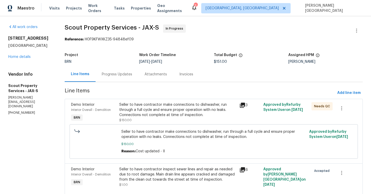
scroll to position [18, 0]
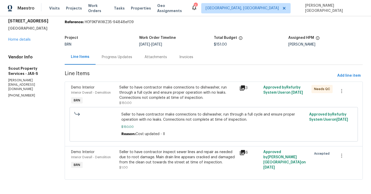
click at [157, 95] on div "Seller to have contractor make connections to dishwasher, run through a full cy…" at bounding box center [177, 92] width 117 height 15
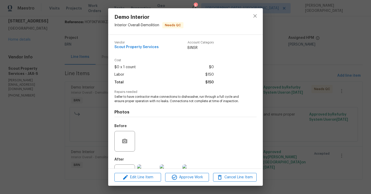
click at [145, 103] on span "Seller to have contractor make connections to dishwasher, run through a full cy…" at bounding box center [178, 99] width 128 height 9
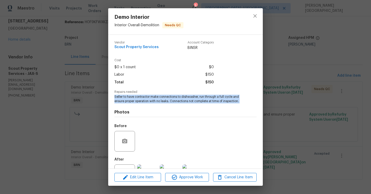
click at [145, 103] on span "Seller to have contractor make connections to dishwasher, run through a full cy…" at bounding box center [178, 99] width 128 height 9
copy span "Seller to have contractor make connections to dishwasher, run through a full cy…"
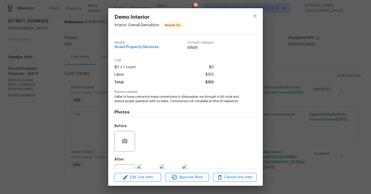
click at [292, 90] on div "Demo Interior Interior Overall - Demolition Needs QC Vendor Scout Property Serv…" at bounding box center [185, 97] width 371 height 194
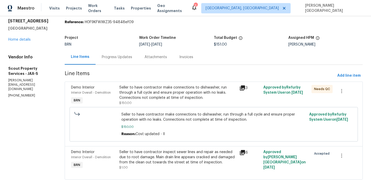
click at [155, 159] on div "Seller to have contractor inspect sewer lines and repair as needed due to root …" at bounding box center [177, 157] width 117 height 15
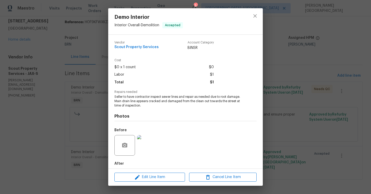
click at [149, 98] on span "Seller to have contractor inspect sewer lines and repair as needed due to root …" at bounding box center [178, 101] width 128 height 13
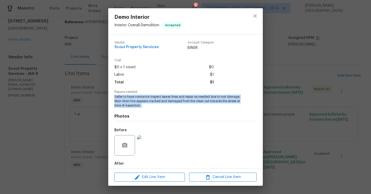
click at [149, 98] on span "Seller to have contractor inspect sewer lines and repair as needed due to root …" at bounding box center [178, 101] width 128 height 13
copy span "Seller to have contractor inspect sewer lines and repair as needed due to root …"
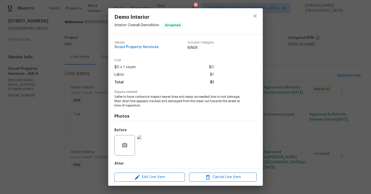
click at [273, 94] on div "Demo Interior Interior Overall - Demolition Accepted Vendor Scout Property Serv…" at bounding box center [185, 97] width 371 height 194
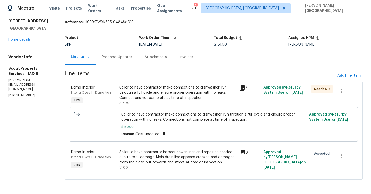
click at [115, 55] on div "Progress Updates" at bounding box center [117, 57] width 30 height 5
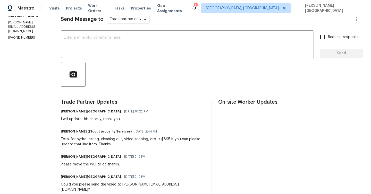
scroll to position [113, 0]
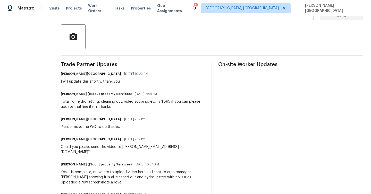
click at [91, 100] on div "Total for hydro jetting, cleaning out, video scoping, etc. is $895 if you can p…" at bounding box center [133, 104] width 145 height 10
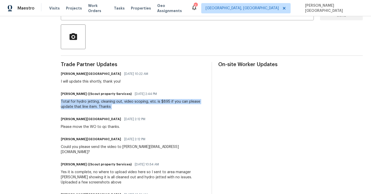
click at [91, 100] on div "Total for hydro jetting, cleaning out, video scoping, etc. is $895 if you can p…" at bounding box center [133, 104] width 145 height 10
copy div "Total for hydro jetting, cleaning out, video scoping, etc. is $895 if you can p…"
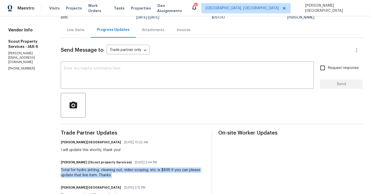
scroll to position [0, 0]
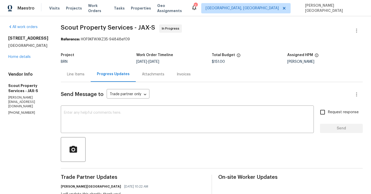
click at [212, 62] on span "$151.00" at bounding box center [218, 62] width 13 height 4
copy span "$151.00"
click at [17, 60] on div "[STREET_ADDRESS] Home details" at bounding box center [28, 48] width 40 height 24
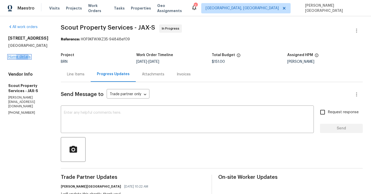
click at [16, 59] on link "Home details" at bounding box center [19, 57] width 22 height 4
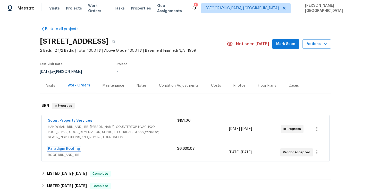
click at [73, 147] on link "Paradigm Roofing" at bounding box center [64, 149] width 32 height 4
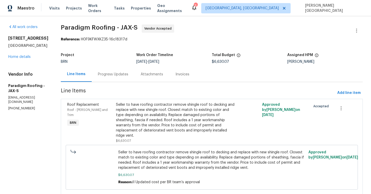
click at [113, 74] on div "Progress Updates" at bounding box center [113, 74] width 30 height 5
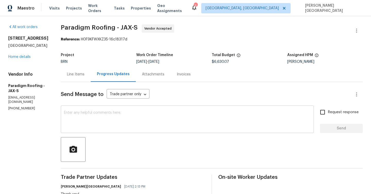
click at [70, 109] on div "x ​" at bounding box center [187, 120] width 253 height 26
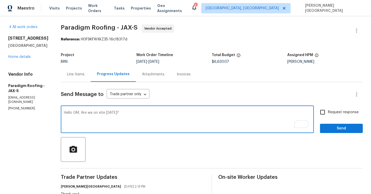
type textarea "Hello GM, Are we on site today?"
click at [324, 115] on input "Request response" at bounding box center [322, 112] width 11 height 11
checkbox input "true"
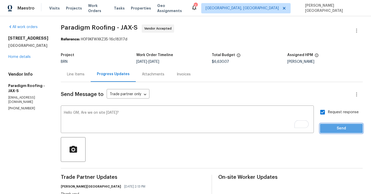
click at [330, 126] on span "Send" at bounding box center [341, 129] width 35 height 6
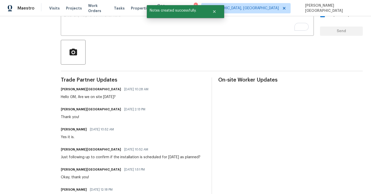
scroll to position [141, 0]
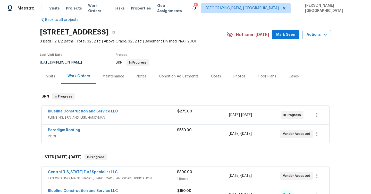
scroll to position [20, 0]
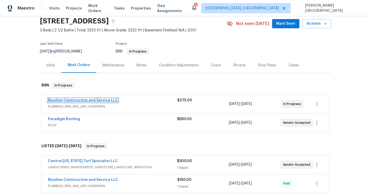
click at [66, 102] on link "Blueline Construction and Service LLC" at bounding box center [83, 101] width 70 height 4
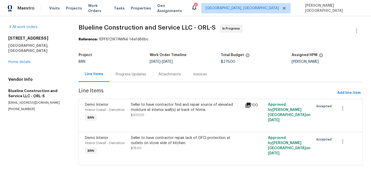
click at [127, 79] on div "Progress Updates" at bounding box center [131, 74] width 43 height 15
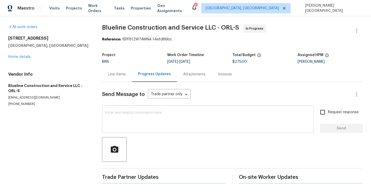
click at [120, 118] on textarea at bounding box center [208, 120] width 206 height 18
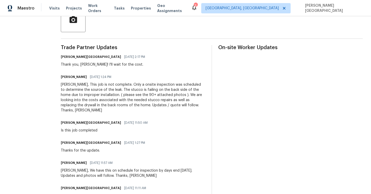
scroll to position [73, 0]
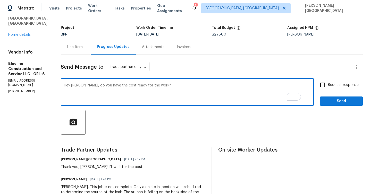
type textarea "Hey Chris, do you have the cost ready for the work?"
click at [322, 88] on input "Request response" at bounding box center [322, 85] width 11 height 11
checkbox input "true"
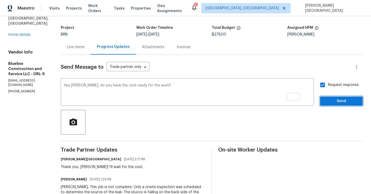
click at [326, 99] on span "Send" at bounding box center [341, 101] width 35 height 6
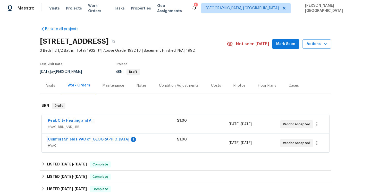
click at [71, 139] on link "Comfort Shield HVAC of [GEOGRAPHIC_DATA]" at bounding box center [88, 140] width 81 height 4
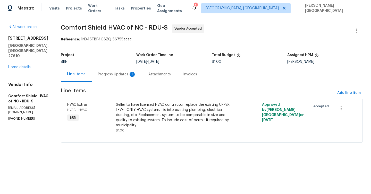
click at [136, 77] on div "Progress Updates 1" at bounding box center [117, 74] width 51 height 15
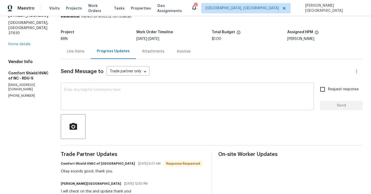
scroll to position [35, 0]
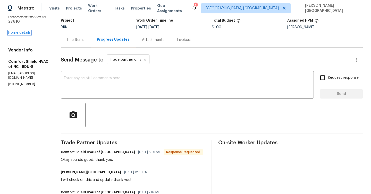
click at [23, 31] on link "Home details" at bounding box center [19, 33] width 22 height 4
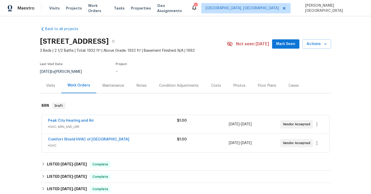
click at [84, 119] on span "Peak City Heating and Air" at bounding box center [71, 120] width 46 height 5
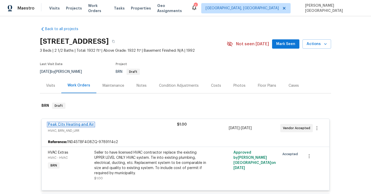
click at [80, 125] on link "Peak City Heating and Air" at bounding box center [71, 125] width 46 height 4
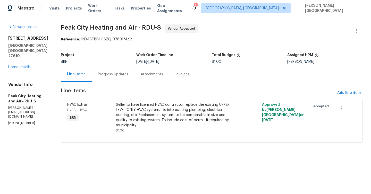
click at [113, 76] on div "Progress Updates" at bounding box center [113, 74] width 30 height 5
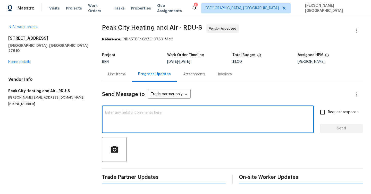
click at [114, 114] on textarea at bounding box center [208, 120] width 206 height 18
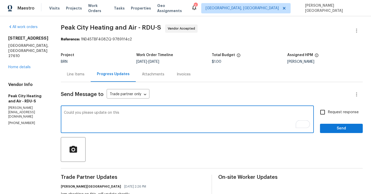
paste textarea "Also, please ask Peak City to confirm that 1.5 ton is for the upper level syste…"
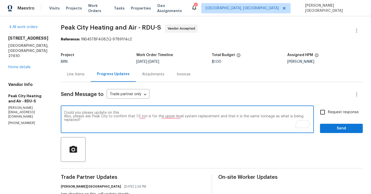
drag, startPoint x: 113, startPoint y: 118, endPoint x: 52, endPoint y: 118, distance: 61.6
click at [52, 118] on div "All work orders 5317 Tifton Dr Raleigh, NC 27610 Home details Vendor Info Peak …" at bounding box center [185, 167] width 371 height 302
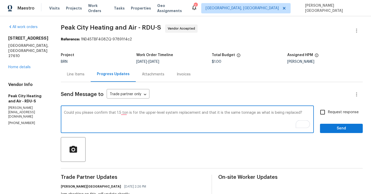
click at [301, 113] on textarea "Could you please confirm that 1.5 ton is for the upper-level system replacement…" at bounding box center [187, 120] width 247 height 18
paste textarea "the 1.5-ton unit is for the upper-level system replacement and that it’s the sa…"
type textarea "Could you please confirm that the 1.5-ton unit is for the upper-level system re…"
click at [327, 114] on input "Request response" at bounding box center [322, 112] width 11 height 11
checkbox input "true"
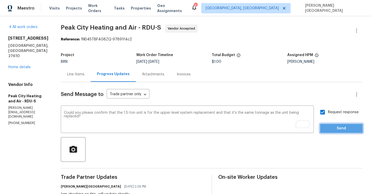
click at [332, 126] on span "Send" at bounding box center [341, 129] width 35 height 6
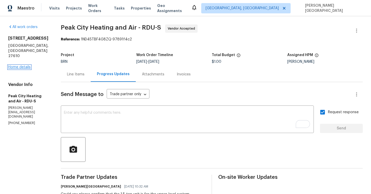
click at [18, 65] on link "Home details" at bounding box center [19, 67] width 22 height 4
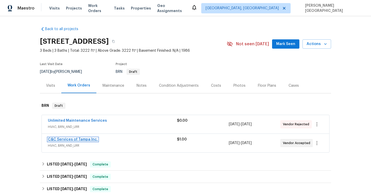
click at [72, 139] on link "C&C Services of Tampa Inc." at bounding box center [73, 140] width 50 height 4
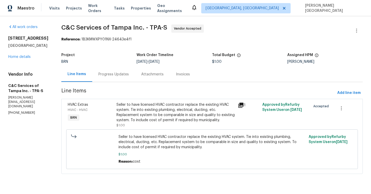
click at [121, 75] on div "Progress Updates" at bounding box center [113, 74] width 30 height 5
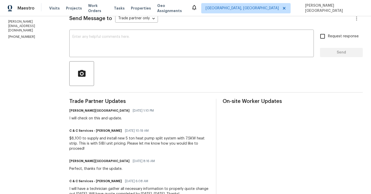
scroll to position [43, 0]
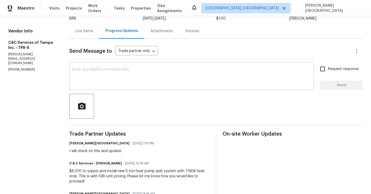
click at [97, 78] on textarea at bounding box center [191, 77] width 238 height 18
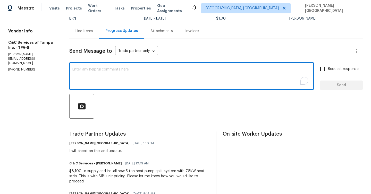
paste textarea "Per the Sibi pricing spreadsheet, I’m seeing $5,345 for a 5-ton system. The exi…"
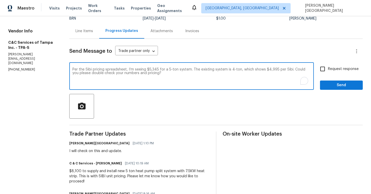
click at [74, 70] on div "Per the Sibi pricing spreadsheet, I’m seeing $5,345 for a 5-ton system. The exi…" at bounding box center [191, 77] width 245 height 26
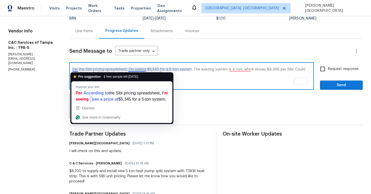
click at [76, 69] on textarea "Per the Sibi pricing spreadsheet, I’m seeing $5,345 for a 5-ton system. The exi…" at bounding box center [191, 77] width 238 height 18
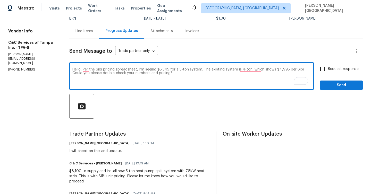
click at [185, 75] on textarea "Hello, Per the Sibi pricing spreadsheet, I’m seeing $5,345 for a 5-ton system. …" at bounding box center [191, 77] width 238 height 18
type textarea "Hello, Per the Sibi pricing spreadsheet, I’m seeing $5,345 for a 5-ton system. …"
click at [338, 68] on span "Request response" at bounding box center [343, 68] width 31 height 5
click at [328, 68] on input "Request response" at bounding box center [322, 69] width 11 height 11
checkbox input "true"
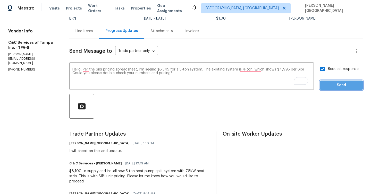
click at [341, 84] on span "Send" at bounding box center [341, 85] width 35 height 6
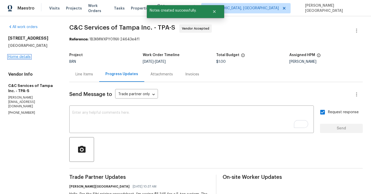
click at [22, 57] on link "Home details" at bounding box center [19, 57] width 22 height 4
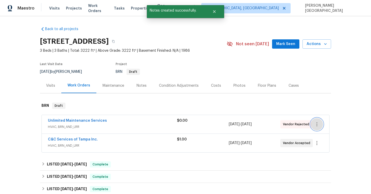
click at [321, 128] on button "button" at bounding box center [317, 124] width 12 height 12
click at [317, 126] on li "Edit" at bounding box center [339, 124] width 56 height 9
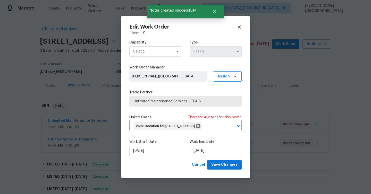
click at [156, 46] on input "text" at bounding box center [155, 51] width 52 height 10
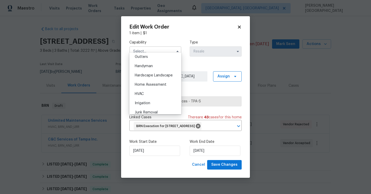
scroll to position [281, 0]
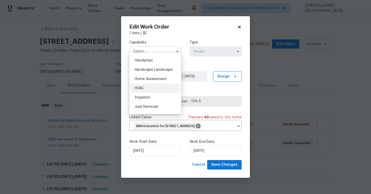
click at [147, 88] on div "HVAC" at bounding box center [155, 88] width 49 height 9
type input "HVAC"
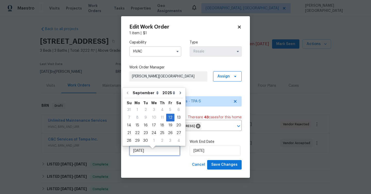
click at [165, 156] on input "[DATE]" at bounding box center [154, 151] width 51 height 10
click at [146, 126] on div "16" at bounding box center [145, 125] width 8 height 7
type input "[DATE]"
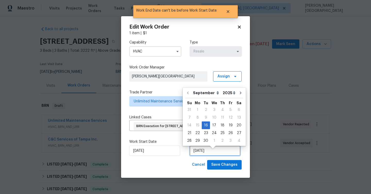
click at [211, 156] on input "[DATE]" at bounding box center [215, 151] width 51 height 10
click at [228, 127] on div "19" at bounding box center [231, 125] width 8 height 7
type input "[DATE]"
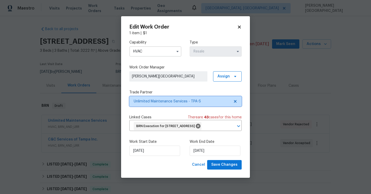
click at [160, 99] on span "Unlimited Maintenance Services - TPA-S" at bounding box center [182, 101] width 96 height 5
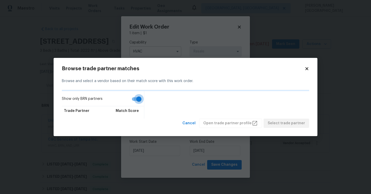
click at [136, 100] on input "Show only BRN partners" at bounding box center [138, 99] width 29 height 10
checkbox input "false"
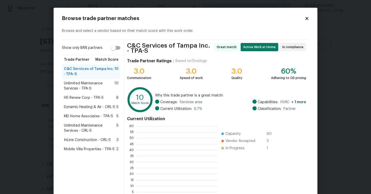
scroll to position [1, 0]
click at [76, 148] on span "Mobile Villa Properties - TPA-S" at bounding box center [89, 149] width 51 height 5
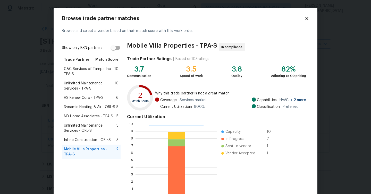
scroll to position [33, 0]
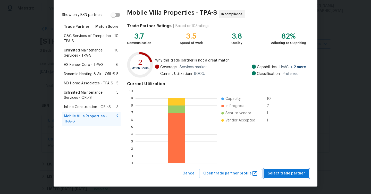
click at [287, 173] on span "Select trade partner" at bounding box center [286, 174] width 37 height 6
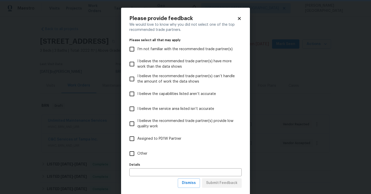
scroll to position [0, 0]
click at [180, 188] on button "Dismiss" at bounding box center [189, 184] width 22 height 10
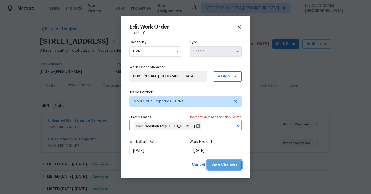
click at [222, 167] on span "Save Changes" at bounding box center [224, 165] width 26 height 6
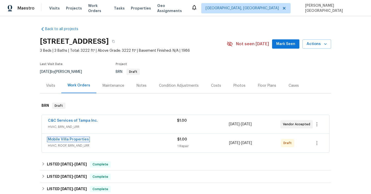
click at [67, 138] on link "Mobile Villa Properties" at bounding box center [68, 140] width 41 height 4
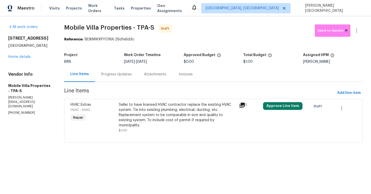
click at [107, 73] on div "Progress Updates" at bounding box center [116, 74] width 30 height 5
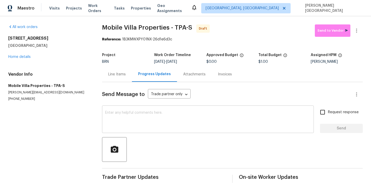
click at [115, 121] on textarea at bounding box center [208, 120] width 206 height 18
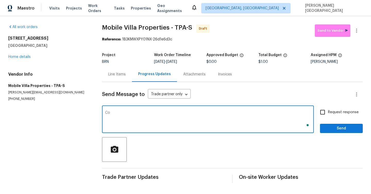
type textarea "C"
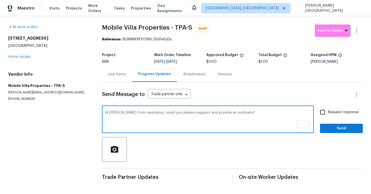
type textarea "Hi [PERSON_NAME] from opendoor, could you please insppect and provide an estima…"
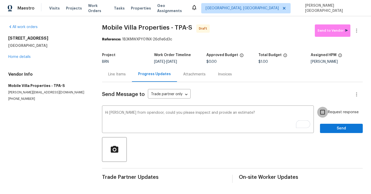
click at [325, 111] on input "Request response" at bounding box center [322, 112] width 11 height 11
checkbox input "true"
click at [327, 128] on span "Send" at bounding box center [341, 129] width 35 height 6
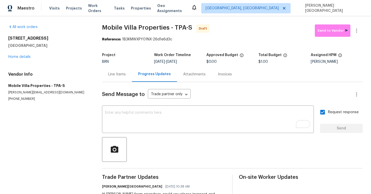
click at [363, 26] on div "All work orders [STREET_ADDRESS] Home details Vendor Info Mobile Villa Properti…" at bounding box center [185, 116] width 371 height 201
click at [357, 28] on icon "button" at bounding box center [357, 31] width 6 height 6
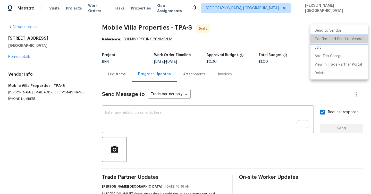
click at [343, 38] on li "Confirm and Send to Vendor" at bounding box center [339, 39] width 57 height 9
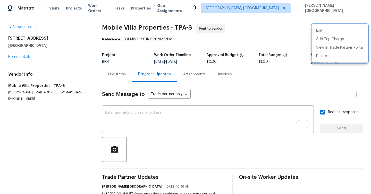
click at [113, 77] on div at bounding box center [185, 97] width 371 height 194
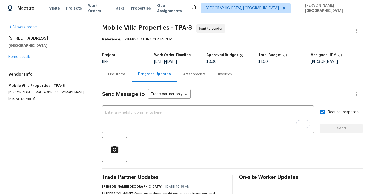
click at [113, 77] on div "Line Items" at bounding box center [117, 74] width 30 height 15
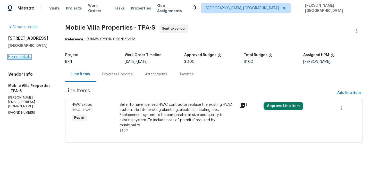
click at [27, 59] on link "Home details" at bounding box center [19, 57] width 22 height 4
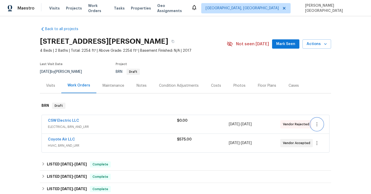
click at [320, 122] on button "button" at bounding box center [317, 124] width 12 height 12
click at [317, 124] on li "Edit" at bounding box center [339, 124] width 56 height 9
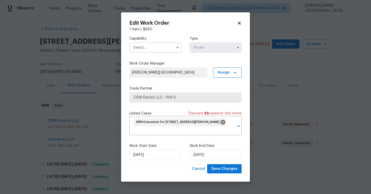
click at [158, 45] on input "text" at bounding box center [155, 48] width 52 height 10
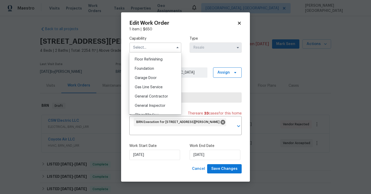
scroll to position [137, 0]
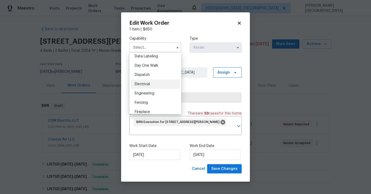
click at [149, 84] on span "Electrical" at bounding box center [142, 84] width 15 height 4
type input "Electrical"
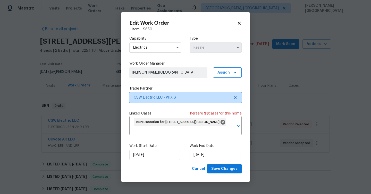
click at [158, 98] on span "CSW Electric LLC - PHX-S" at bounding box center [182, 97] width 96 height 5
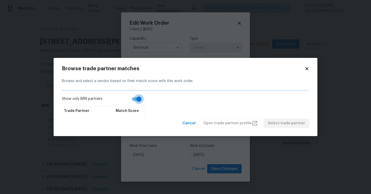
click at [134, 100] on input "Show only BRN partners" at bounding box center [138, 99] width 29 height 10
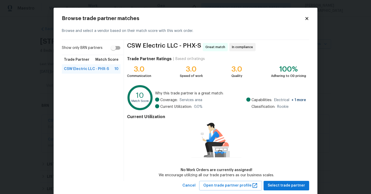
click at [116, 50] on input "Show only BRN partners" at bounding box center [113, 48] width 29 height 10
checkbox input "true"
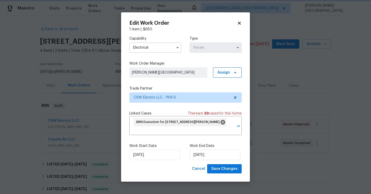
click at [41, 69] on body "Maestro Visits Projects Work Orders Tasks Properties Geo Assignments [GEOGRAPHI…" at bounding box center [185, 97] width 371 height 194
click at [80, 66] on body "Maestro Visits Projects Work Orders Tasks Properties Geo Assignments [GEOGRAPHI…" at bounding box center [185, 97] width 371 height 194
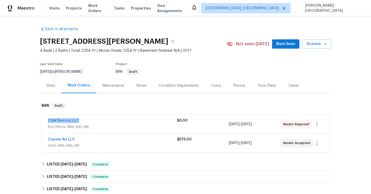
drag, startPoint x: 91, startPoint y: 122, endPoint x: 27, endPoint y: 122, distance: 64.2
click at [27, 122] on div "Back to all projects [STREET_ADDRESS][PERSON_NAME] 4 Beds | 2 Baths | Total: 22…" at bounding box center [185, 105] width 371 height 178
copy link "CSW Electric LLC"
click at [69, 121] on link "CSW Electric LLC" at bounding box center [63, 121] width 31 height 4
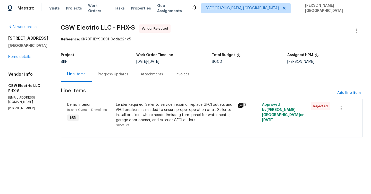
click at [157, 117] on div "Lender Required: Seller to service, repair or replace GFCI outlets and AFCI bre…" at bounding box center [175, 112] width 119 height 21
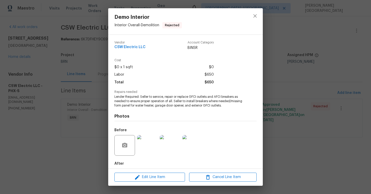
click at [151, 104] on span "Lender Required: Seller to service, repair or replace GFCI outlets and AFCI bre…" at bounding box center [178, 101] width 128 height 13
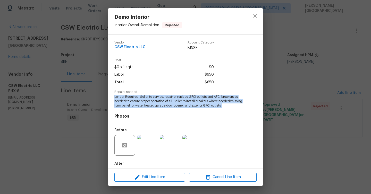
click at [151, 104] on span "Lender Required: Seller to service, repair or replace GFCI outlets and AFCI bre…" at bounding box center [178, 101] width 128 height 13
copy span "Lender Required: Seller to service, repair or replace GFCI outlets and AFCI bre…"
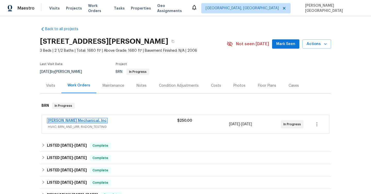
click at [75, 122] on link "JH Martin Mechanical, Inc" at bounding box center [77, 121] width 59 height 4
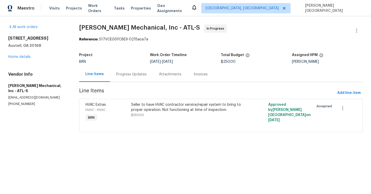
click at [134, 78] on div "Progress Updates" at bounding box center [131, 74] width 43 height 15
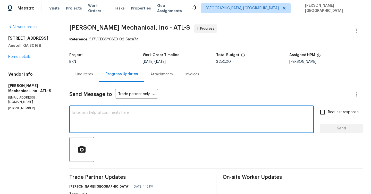
click at [80, 127] on textarea at bounding box center [191, 120] width 238 height 18
type textarea "Hello, Are we on site today?"
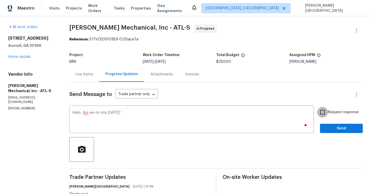
click at [320, 114] on input "Request response" at bounding box center [322, 112] width 11 height 11
checkbox input "true"
click at [327, 124] on button "Send" at bounding box center [341, 129] width 43 height 10
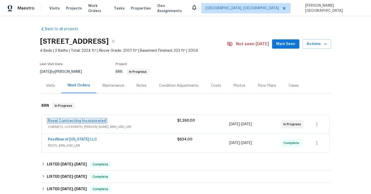
click at [93, 122] on link "Royal Contracting Incorporated" at bounding box center [77, 121] width 58 height 4
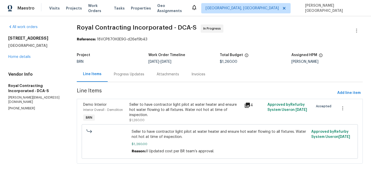
click at [128, 73] on div "Progress Updates" at bounding box center [129, 74] width 30 height 5
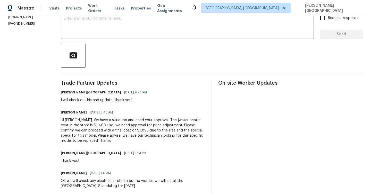
scroll to position [107, 0]
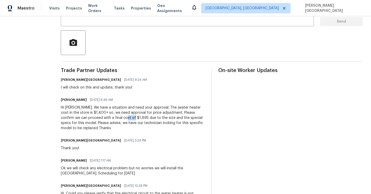
drag, startPoint x: 115, startPoint y: 118, endPoint x: 124, endPoint y: 118, distance: 9.0
click at [124, 118] on div "Hi [PERSON_NAME]. We have a situation and need your approval. The jwater heater…" at bounding box center [133, 118] width 145 height 26
copy div "1,895"
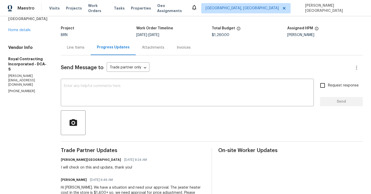
scroll to position [12, 0]
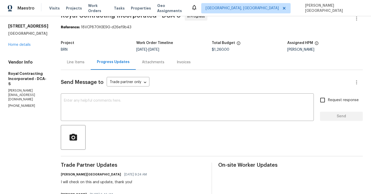
click at [80, 65] on div "Line Items" at bounding box center [76, 62] width 30 height 15
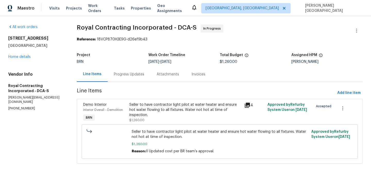
click at [157, 110] on div "Seller to have contractor light pilot at water heater and ensure hot water flow…" at bounding box center [185, 109] width 112 height 15
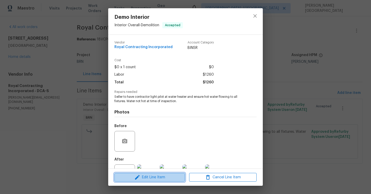
click at [157, 177] on span "Edit Line Item" at bounding box center [150, 177] width 68 height 6
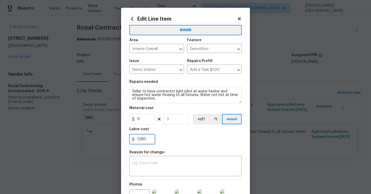
click at [146, 139] on input "1260" at bounding box center [142, 139] width 26 height 10
paste input "895"
type input "1895"
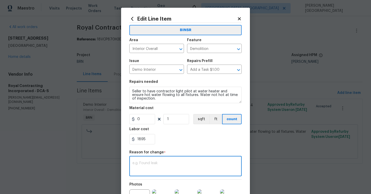
click at [154, 167] on textarea at bounding box center [185, 167] width 106 height 11
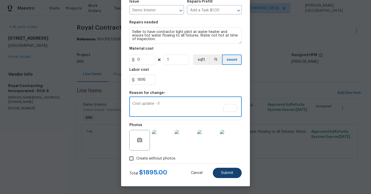
type textarea "Cost update - II"
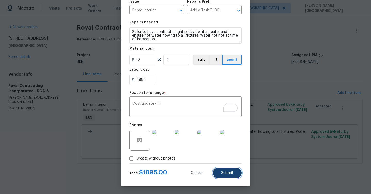
click at [223, 174] on span "Submit" at bounding box center [227, 173] width 12 height 4
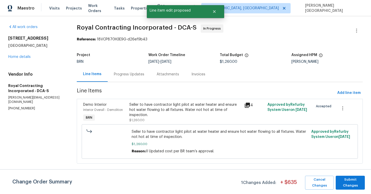
scroll to position [0, 0]
click at [351, 186] on span "Submit Changes" at bounding box center [350, 183] width 24 height 12
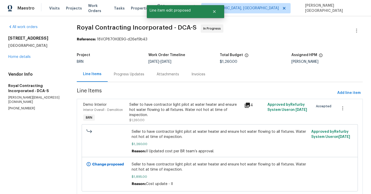
click at [123, 78] on div "Progress Updates" at bounding box center [129, 74] width 43 height 15
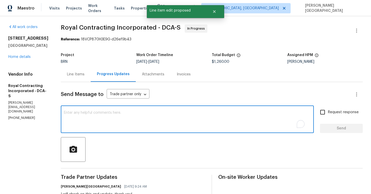
click at [119, 121] on textarea "To enrich screen reader interactions, please activate Accessibility in Grammarl…" at bounding box center [187, 120] width 247 height 18
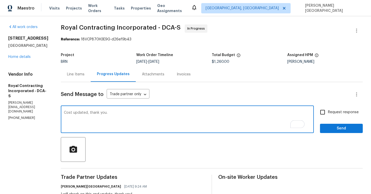
type textarea "Cost updated, thank you."
drag, startPoint x: 325, startPoint y: 116, endPoint x: 328, endPoint y: 122, distance: 7.3
click at [325, 116] on input "Request response" at bounding box center [322, 112] width 11 height 11
checkbox input "true"
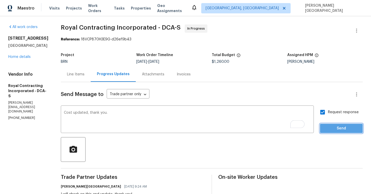
click at [328, 124] on button "Send" at bounding box center [341, 129] width 43 height 10
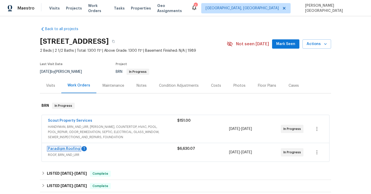
click at [65, 149] on link "Paradigm Roofing" at bounding box center [64, 149] width 32 height 4
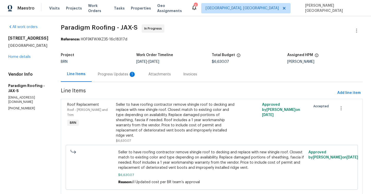
click at [111, 76] on div "Progress Updates 1" at bounding box center [117, 74] width 38 height 5
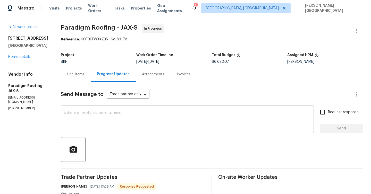
scroll to position [45, 0]
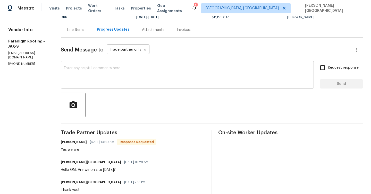
click at [85, 72] on textarea at bounding box center [187, 75] width 247 height 18
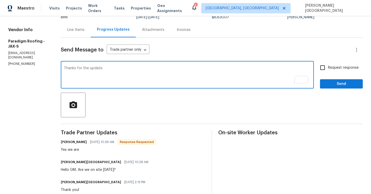
type textarea "Thanks for the update."
click at [328, 70] on input "Request response" at bounding box center [322, 67] width 11 height 11
checkbox input "true"
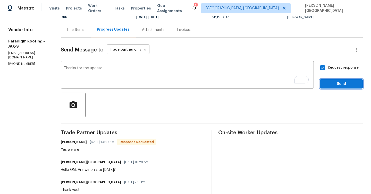
click at [330, 86] on span "Send" at bounding box center [341, 84] width 35 height 6
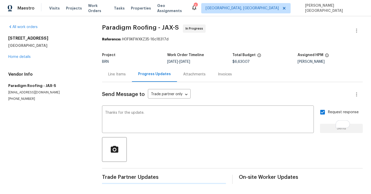
scroll to position [0, 0]
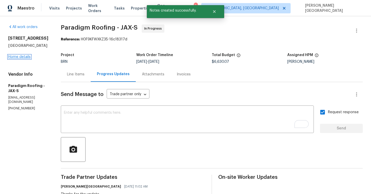
click at [24, 59] on link "Home details" at bounding box center [19, 57] width 22 height 4
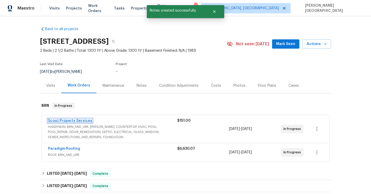
click at [72, 119] on link "Scout Property Services" at bounding box center [70, 121] width 44 height 4
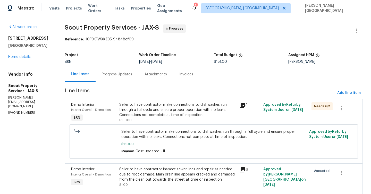
click at [119, 74] on div "Progress Updates" at bounding box center [117, 74] width 30 height 5
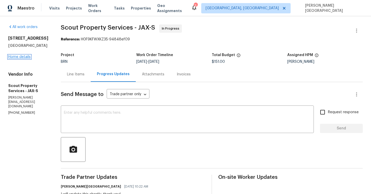
click at [10, 59] on link "Home details" at bounding box center [19, 57] width 22 height 4
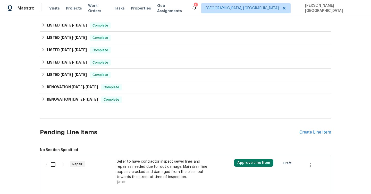
scroll to position [77, 0]
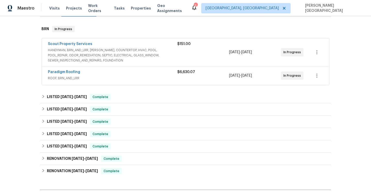
click at [77, 42] on span "Scout Property Services" at bounding box center [70, 43] width 44 height 5
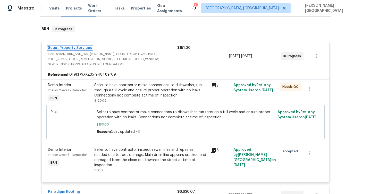
click at [79, 47] on link "Scout Property Services" at bounding box center [70, 48] width 44 height 4
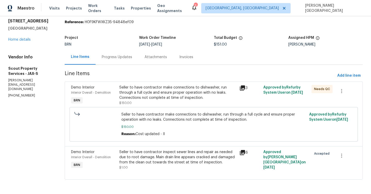
scroll to position [18, 0]
click at [158, 161] on div "Seller to have contractor inspect sewer lines and repair as needed due to root …" at bounding box center [177, 157] width 117 height 15
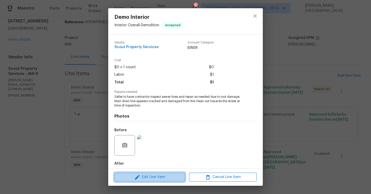
click at [149, 177] on span "Edit Line Item" at bounding box center [150, 177] width 68 height 6
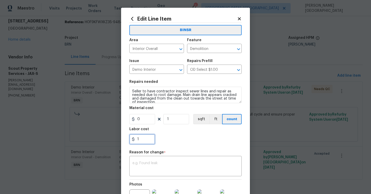
click at [139, 140] on input "1" at bounding box center [142, 139] width 26 height 10
type input "745"
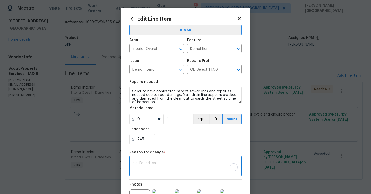
click at [145, 165] on textarea "To enrich screen reader interactions, please activate Accessibility in Grammarl…" at bounding box center [185, 167] width 106 height 11
click at [156, 168] on textarea "cost" at bounding box center [185, 167] width 106 height 11
paste textarea "II Updated cost per BR team’s approval."
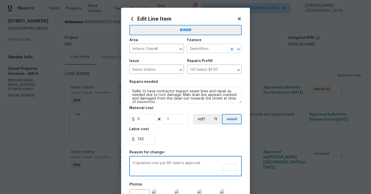
type textarea "II Updated cost per BR team’s approval."
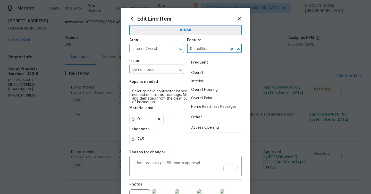
click at [203, 52] on input "Demolition" at bounding box center [207, 49] width 40 height 8
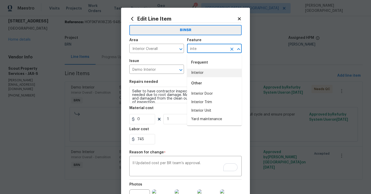
click at [205, 74] on li "Interior" at bounding box center [214, 73] width 55 height 9
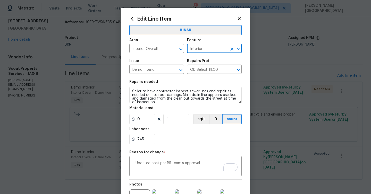
scroll to position [65, 0]
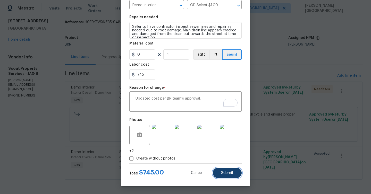
click at [226, 172] on span "Submit" at bounding box center [227, 173] width 12 height 4
type input "Demolition"
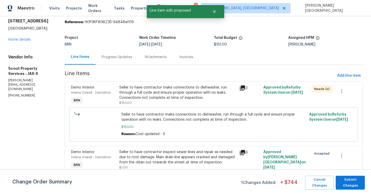
scroll to position [0, 0]
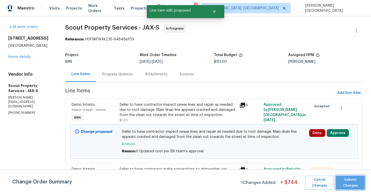
click at [353, 182] on span "Submit Changes" at bounding box center [350, 183] width 24 height 12
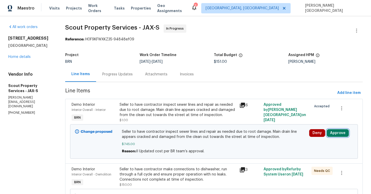
click at [341, 132] on button "Approve" at bounding box center [338, 133] width 22 height 8
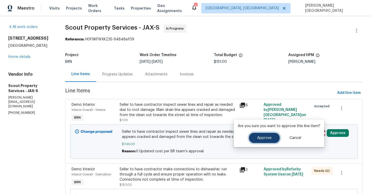
click at [269, 138] on span "Approve" at bounding box center [264, 138] width 14 height 4
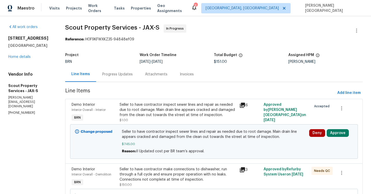
click at [73, 27] on span "Scout Property Services - JAX-S" at bounding box center [112, 27] width 94 height 6
click at [114, 27] on span "Scout Property Services - JAX-S" at bounding box center [112, 27] width 94 height 6
copy span "Scout Property Services"
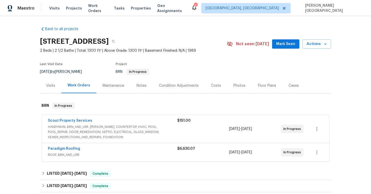
click at [92, 121] on div "Scout Property Services" at bounding box center [112, 121] width 129 height 6
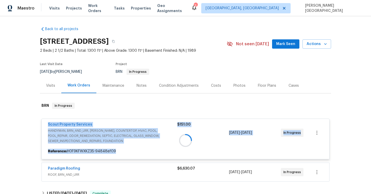
drag, startPoint x: 95, startPoint y: 125, endPoint x: 41, endPoint y: 123, distance: 53.9
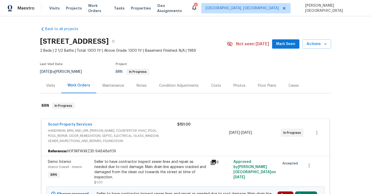
click at [97, 124] on div "Scout Property Services" at bounding box center [112, 125] width 129 height 6
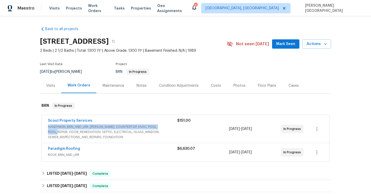
drag, startPoint x: 97, startPoint y: 124, endPoint x: 41, endPoint y: 132, distance: 56.0
click at [41, 132] on div "Scout Property Services HANDYMAN, BRN_AND_LRR, [PERSON_NAME], COUNTERTOP, HVAC,…" at bounding box center [185, 138] width 291 height 49
click at [94, 121] on div "Scout Property Services" at bounding box center [112, 121] width 129 height 6
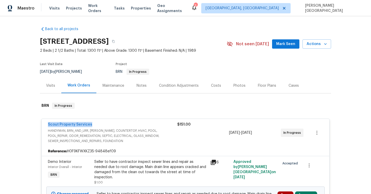
drag, startPoint x: 96, startPoint y: 124, endPoint x: 43, endPoint y: 123, distance: 53.6
click at [43, 123] on div "Scout Property Services HANDYMAN, BRN_AND_LRR, [PERSON_NAME], COUNTERTOP, HVAC,…" at bounding box center [186, 133] width 288 height 28
copy link "Scout Property Services"
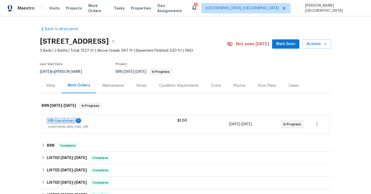
click at [66, 120] on link "HM-Handyman" at bounding box center [61, 121] width 27 height 4
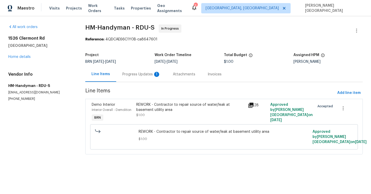
click at [129, 81] on div "Progress Updates 1" at bounding box center [141, 74] width 51 height 15
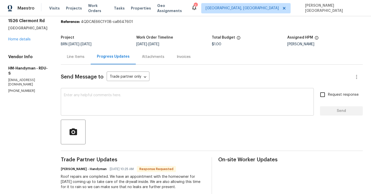
scroll to position [43, 0]
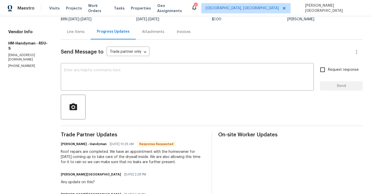
drag, startPoint x: 63, startPoint y: 151, endPoint x: 180, endPoint y: 163, distance: 116.8
copy div "Roof repairs are completed. We have an appointment with the homeowner for this …"
click at [116, 76] on textarea at bounding box center [187, 78] width 247 height 18
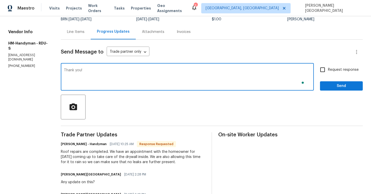
type textarea "Thank you!"
click at [338, 69] on span "Request response" at bounding box center [343, 69] width 31 height 5
click at [328, 69] on input "Request response" at bounding box center [322, 69] width 11 height 11
checkbox input "true"
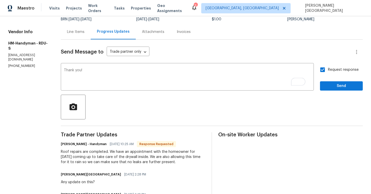
click at [337, 89] on button "Send" at bounding box center [341, 86] width 43 height 10
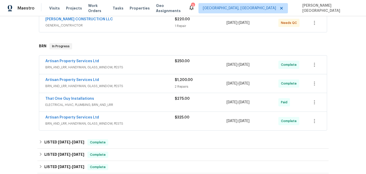
scroll to position [97, 0]
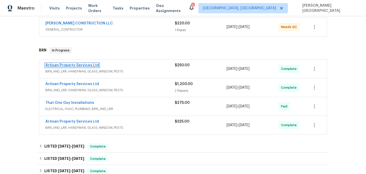
click at [80, 66] on link "Artisan Property Services Ltd" at bounding box center [72, 66] width 54 height 4
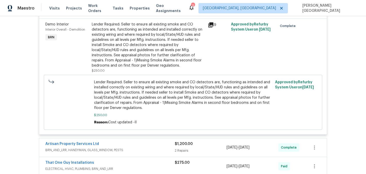
scroll to position [190, 0]
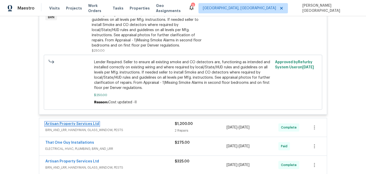
click at [70, 125] on link "Artisan Property Services Ltd" at bounding box center [72, 124] width 54 height 4
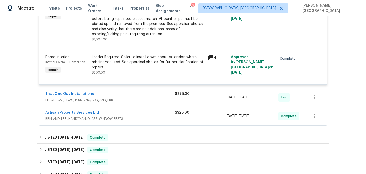
scroll to position [343, 0]
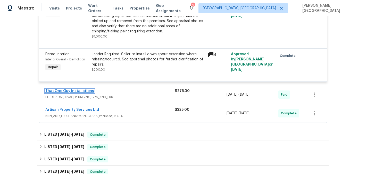
click at [68, 90] on link "That One Guy Installations" at bounding box center [69, 91] width 49 height 4
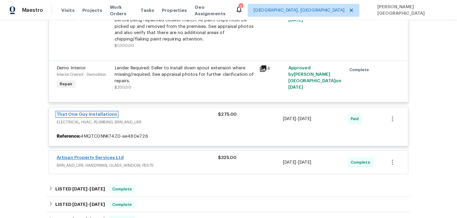
scroll to position [352, 0]
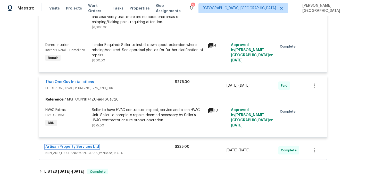
click at [86, 147] on link "Artisan Property Services Ltd" at bounding box center [72, 147] width 54 height 4
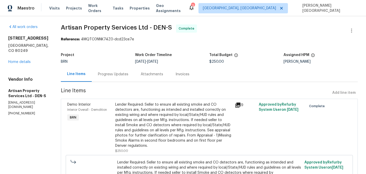
click at [170, 71] on div "Invoices" at bounding box center [182, 74] width 26 height 15
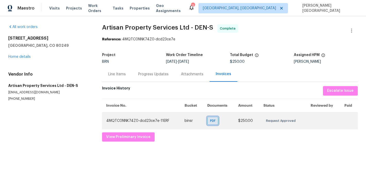
click at [213, 121] on span "PDF" at bounding box center [213, 121] width 7 height 5
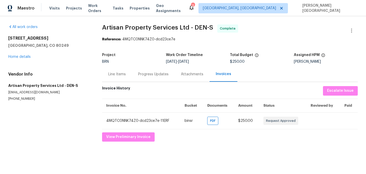
click at [102, 26] on div "All work orders 4578 Malta St Denver, CO 80249 Home details Vendor Info Artisan…" at bounding box center [183, 83] width 366 height 134
click at [102, 26] on span "Artisan Property Services Ltd - DEN-S" at bounding box center [157, 27] width 111 height 6
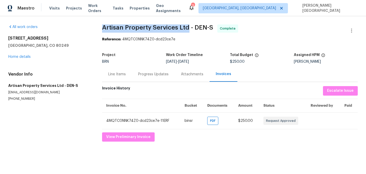
click at [181, 28] on span "Artisan Property Services Ltd - DEN-S" at bounding box center [157, 27] width 111 height 6
copy span "Artisan Property Services Ltd"
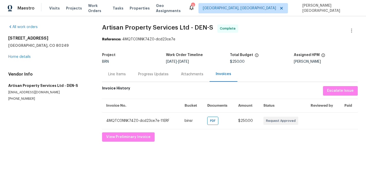
click at [117, 76] on div "Line Items" at bounding box center [117, 74] width 18 height 5
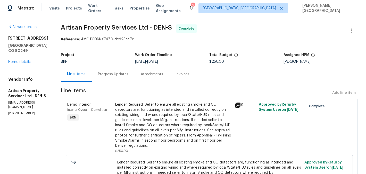
click at [61, 25] on span "Artisan Property Services Ltd - DEN-S" at bounding box center [116, 27] width 111 height 6
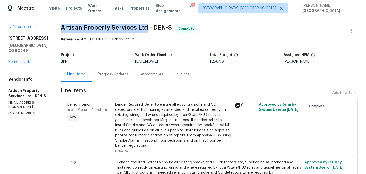
click at [126, 25] on span "Artisan Property Services Ltd - DEN-S" at bounding box center [116, 27] width 111 height 6
copy span "Artisan Property Services Ltd"
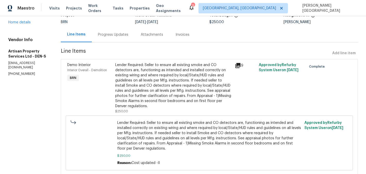
scroll to position [45, 0]
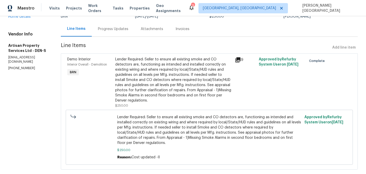
click at [139, 89] on div "Lender Required: Seller to ensure all existing smoke and CO detectors are, func…" at bounding box center [173, 80] width 116 height 46
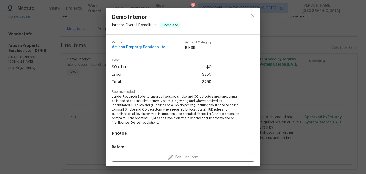
click at [138, 119] on span "Lender Required: Seller to ensure all existing smoke and CO detectors are, func…" at bounding box center [176, 110] width 128 height 30
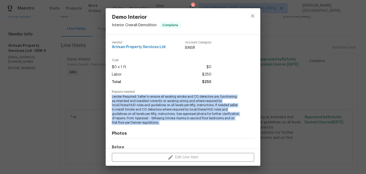
click at [138, 119] on span "Lender Required: Seller to ensure all existing smoke and CO detectors are, func…" at bounding box center [176, 110] width 128 height 30
copy span "Lender Required: Seller to ensure all existing smoke and CO detectors are, func…"
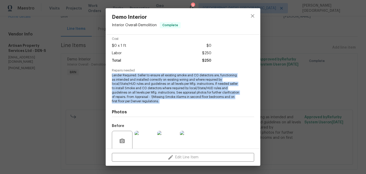
scroll to position [63, 0]
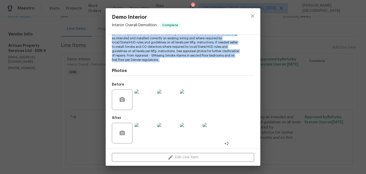
click at [162, 108] on img at bounding box center [167, 100] width 21 height 21
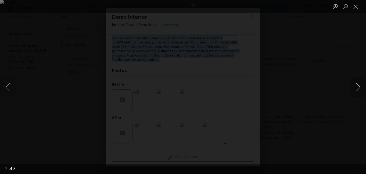
click at [364, 91] on button "Next image" at bounding box center [357, 87] width 15 height 21
click at [301, 73] on img "Lightbox" at bounding box center [183, 87] width 366 height 174
click at [316, 73] on div "Lightbox" at bounding box center [183, 87] width 366 height 174
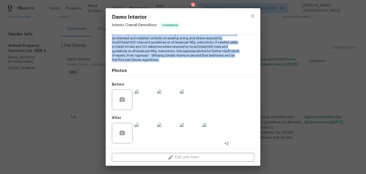
click at [174, 124] on img at bounding box center [167, 133] width 21 height 21
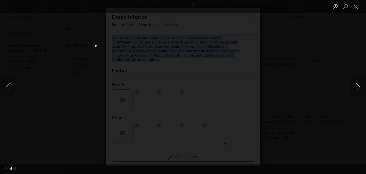
click at [358, 90] on button "Next image" at bounding box center [357, 87] width 15 height 21
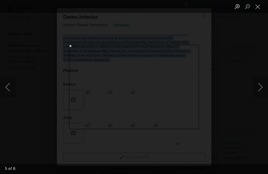
click at [240, 66] on div "Lightbox" at bounding box center [134, 87] width 268 height 174
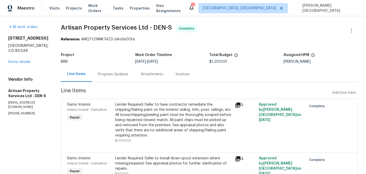
click at [176, 76] on div "Invoices" at bounding box center [183, 74] width 14 height 5
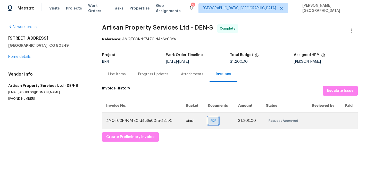
click at [213, 121] on span "PDF" at bounding box center [214, 121] width 7 height 5
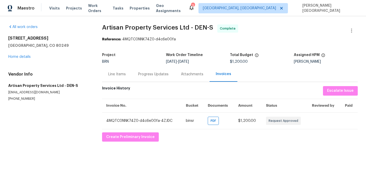
click at [112, 77] on div "Line Items" at bounding box center [117, 74] width 30 height 15
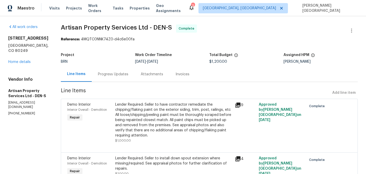
click at [63, 28] on span "Artisan Property Services Ltd - DEN-S" at bounding box center [116, 27] width 111 height 6
click at [135, 108] on div "Lender Required: Seller to have contractor remediate the chipping/flaking paint…" at bounding box center [173, 120] width 116 height 36
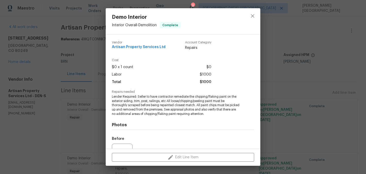
click at [134, 100] on span "Lender Required: Seller to have contractor remediate the chipping/flaking paint…" at bounding box center [176, 106] width 128 height 22
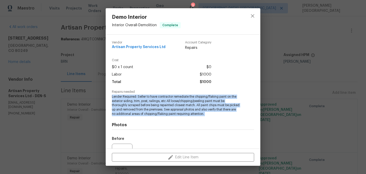
click at [134, 100] on span "Lender Required: Seller to have contractor remediate the chipping/flaking paint…" at bounding box center [176, 106] width 128 height 22
copy span "Lender Required: Seller to have contractor remediate the chipping/flaking paint…"
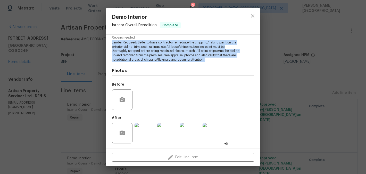
click at [165, 134] on img at bounding box center [167, 133] width 21 height 21
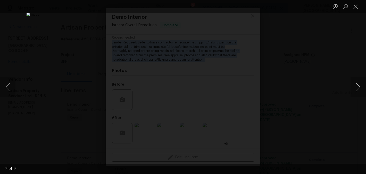
click at [356, 89] on button "Next image" at bounding box center [357, 87] width 15 height 21
click at [357, 89] on button "Next image" at bounding box center [357, 87] width 15 height 21
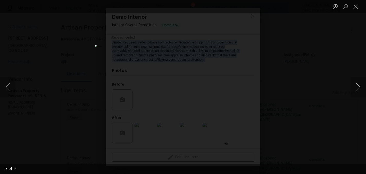
click at [357, 89] on button "Next image" at bounding box center [357, 87] width 15 height 21
click at [281, 90] on div "Lightbox" at bounding box center [183, 87] width 366 height 174
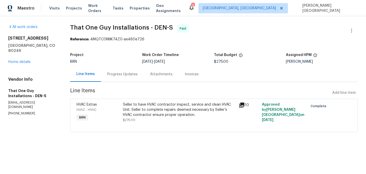
click at [190, 79] on div "Invoices" at bounding box center [192, 74] width 26 height 15
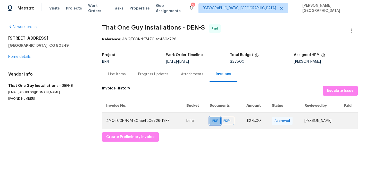
click at [212, 119] on span "PDF" at bounding box center [215, 121] width 7 height 5
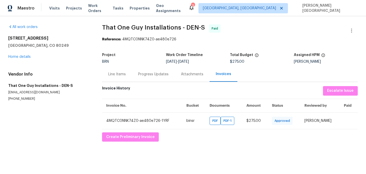
click at [113, 74] on div "Line Items" at bounding box center [117, 74] width 18 height 5
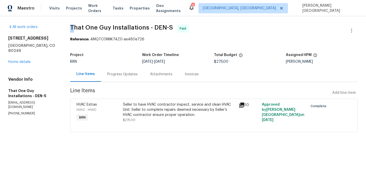
click at [74, 26] on span "That One Guy Installations - DEN-S" at bounding box center [121, 27] width 103 height 6
click at [131, 27] on span "That One Guy Installations - DEN-S" at bounding box center [121, 27] width 103 height 6
click at [149, 27] on span "That One Guy Installations - DEN-S" at bounding box center [121, 27] width 103 height 6
click at [159, 118] on div "Seller to have HVAC contractor inspect, service and clean HVAC Unit. Seller to …" at bounding box center [179, 109] width 113 height 15
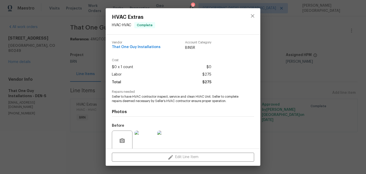
click at [148, 101] on span "Seller to have HVAC contractor inspect, service and clean HVAC Unit. Seller to …" at bounding box center [176, 99] width 128 height 9
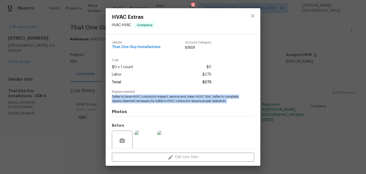
click at [148, 101] on span "Seller to have HVAC contractor inspect, service and clean HVAC Unit. Seller to …" at bounding box center [176, 99] width 128 height 9
copy span "Seller to have HVAC contractor inspect, service and clean HVAC Unit. Seller to …"
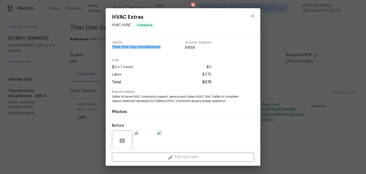
drag, startPoint x: 111, startPoint y: 47, endPoint x: 167, endPoint y: 47, distance: 56.4
click at [167, 47] on div "Vendor That One Guy Installations Account Category BINSR Cost $0 x 1 count $0 L…" at bounding box center [183, 92] width 155 height 114
copy span "That One Guy Installations"
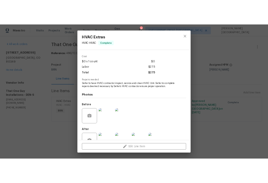
scroll to position [33, 0]
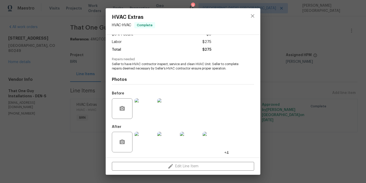
click at [140, 108] on img at bounding box center [145, 108] width 21 height 21
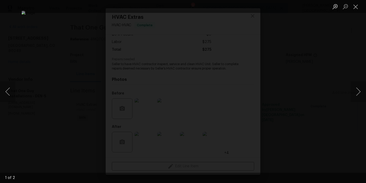
click at [310, 98] on div "Lightbox" at bounding box center [183, 91] width 366 height 183
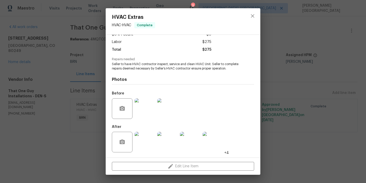
click at [169, 135] on img at bounding box center [167, 142] width 21 height 21
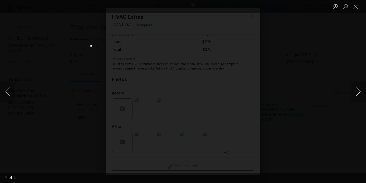
click at [358, 89] on button "Next image" at bounding box center [357, 91] width 15 height 21
click at [358, 90] on button "Next image" at bounding box center [357, 91] width 15 height 21
click at [353, 96] on button "Next image" at bounding box center [357, 91] width 15 height 21
click at [353, 95] on button "Next image" at bounding box center [357, 91] width 15 height 21
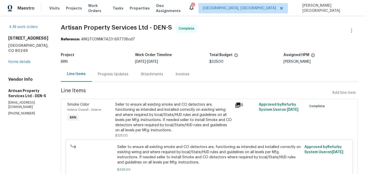
click at [176, 76] on div "Invoices" at bounding box center [183, 74] width 14 height 5
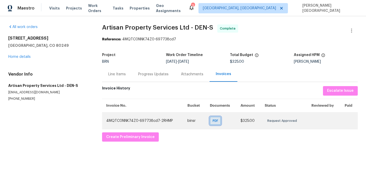
click at [215, 121] on span "PDF" at bounding box center [216, 121] width 7 height 5
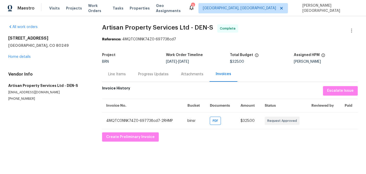
click at [118, 72] on div "Line Items" at bounding box center [117, 74] width 18 height 5
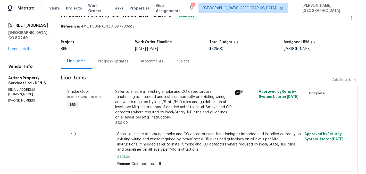
scroll to position [30, 0]
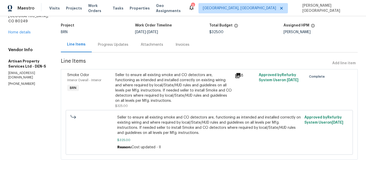
click at [129, 101] on div "Seller to ensure all existing smoke and CO detectors are, functioning as intend…" at bounding box center [173, 88] width 116 height 31
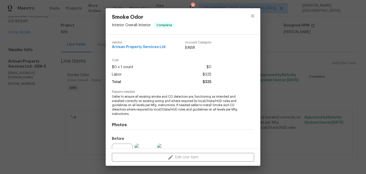
click at [135, 96] on span "Seller to ensure all existing smoke and CO detectors are, functioning as intend…" at bounding box center [176, 106] width 128 height 22
click at [135, 98] on span "Seller to ensure all existing smoke and CO detectors are, functioning as intend…" at bounding box center [176, 106] width 128 height 22
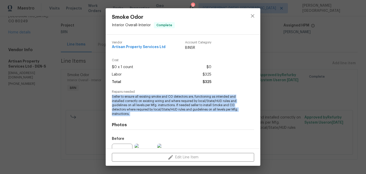
click at [135, 98] on span "Seller to ensure all existing smoke and CO detectors are, functioning as intend…" at bounding box center [176, 106] width 128 height 22
copy span "Seller to ensure all existing smoke and CO detectors are, functioning as intend…"
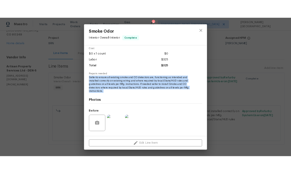
scroll to position [54, 0]
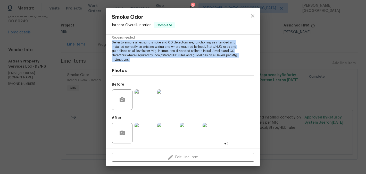
click at [149, 102] on img at bounding box center [145, 100] width 21 height 21
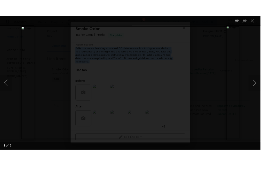
scroll to position [30, 0]
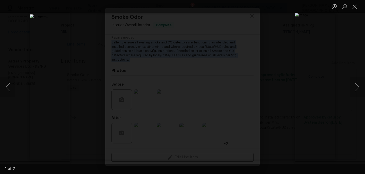
click at [335, 54] on div "Lightbox" at bounding box center [182, 87] width 365 height 174
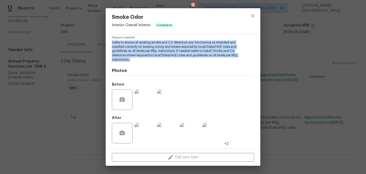
click at [166, 130] on img at bounding box center [167, 133] width 21 height 21
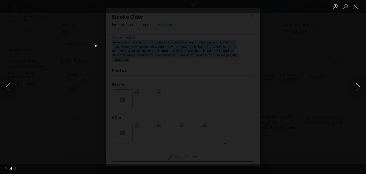
click at [364, 87] on button "Next image" at bounding box center [357, 87] width 15 height 21
click at [360, 88] on button "Next image" at bounding box center [357, 87] width 15 height 21
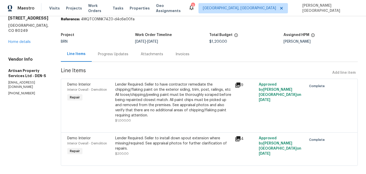
scroll to position [27, 0]
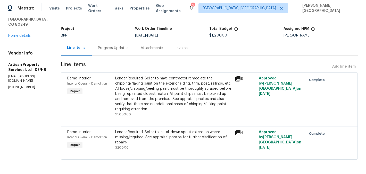
click at [124, 131] on div "Lender Required: Seller to install down spout extension where missing/required.…" at bounding box center [173, 137] width 116 height 15
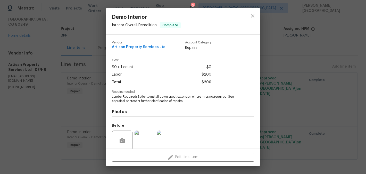
click at [132, 100] on span "Lender Required: Seller to install down spout extension where missing/required.…" at bounding box center [176, 99] width 128 height 9
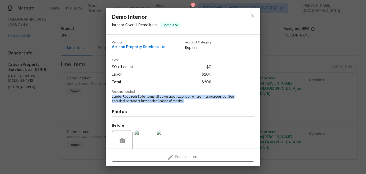
click at [132, 100] on span "Lender Required: Seller to install down spout extension where missing/required.…" at bounding box center [176, 99] width 128 height 9
copy span "Lender Required: Seller to install down spout extension where missing/required.…"
click at [146, 142] on img at bounding box center [145, 141] width 21 height 21
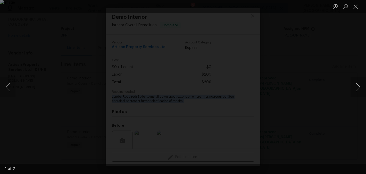
click at [356, 91] on button "Next image" at bounding box center [357, 87] width 15 height 21
click at [153, 55] on div "Lightbox" at bounding box center [183, 87] width 366 height 174
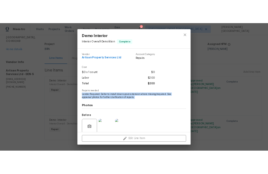
scroll to position [41, 0]
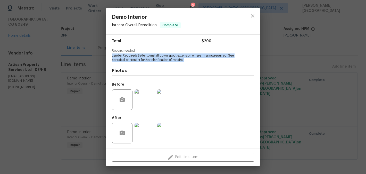
click at [151, 136] on img at bounding box center [145, 133] width 21 height 21
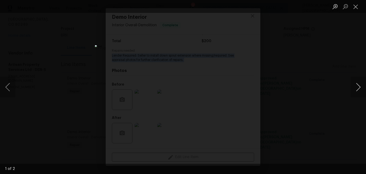
click at [355, 86] on button "Next image" at bounding box center [357, 87] width 15 height 21
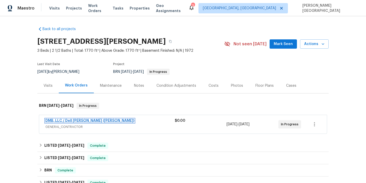
click at [75, 120] on link "DMB, LLC / Dell [PERSON_NAME] ([PERSON_NAME])" at bounding box center [89, 121] width 89 height 4
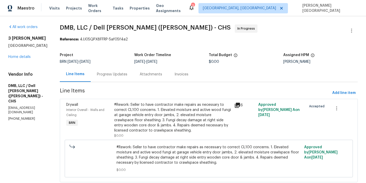
click at [124, 76] on div "Progress Updates" at bounding box center [112, 74] width 43 height 15
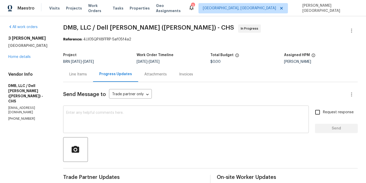
click at [97, 114] on textarea at bounding box center [185, 120] width 239 height 18
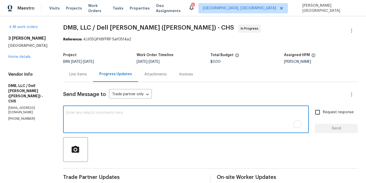
click at [26, 117] on p "[PHONE_NUMBER]" at bounding box center [29, 119] width 43 height 4
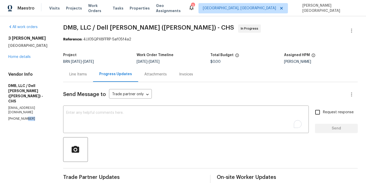
click at [26, 117] on p "[PHONE_NUMBER]" at bounding box center [29, 119] width 43 height 4
copy p "[PHONE_NUMBER]"
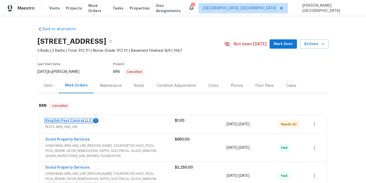
click at [64, 120] on link "Kingfish Pest Control LLC" at bounding box center [68, 121] width 46 height 4
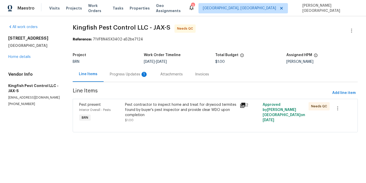
click at [136, 77] on div "Progress Updates 1" at bounding box center [129, 74] width 38 height 5
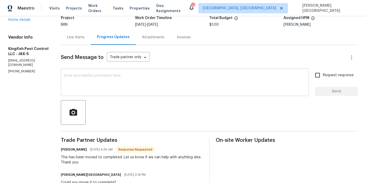
scroll to position [12, 0]
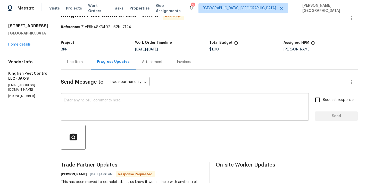
click at [86, 107] on textarea at bounding box center [185, 108] width 242 height 18
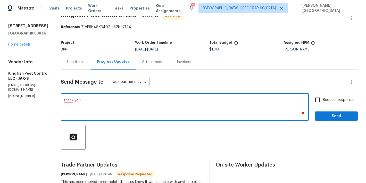
type textarea "thank you!"
click at [318, 100] on input "Request response" at bounding box center [317, 100] width 11 height 11
checkbox input "true"
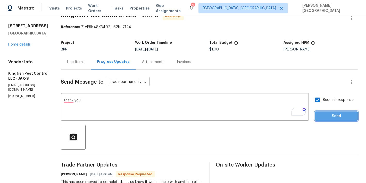
click at [319, 112] on button "Send" at bounding box center [336, 117] width 43 height 10
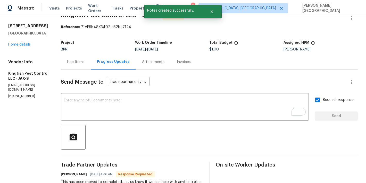
click at [79, 63] on div "Line Items" at bounding box center [76, 62] width 18 height 5
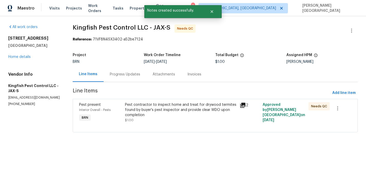
click at [164, 110] on div "Pest contractor to inspect home and treat for drywood termites found by buyer's…" at bounding box center [181, 109] width 112 height 15
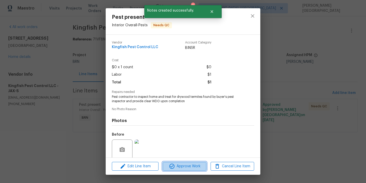
click at [176, 165] on span "Approve Work" at bounding box center [184, 166] width 40 height 6
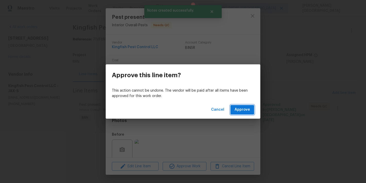
click at [239, 114] on button "Approve" at bounding box center [242, 110] width 24 height 10
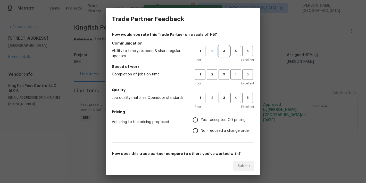
click at [221, 53] on span "3" at bounding box center [224, 51] width 10 height 6
click at [221, 77] on span "3" at bounding box center [224, 75] width 10 height 6
click at [224, 105] on div "Poor Excellent" at bounding box center [224, 106] width 59 height 5
click at [224, 97] on span "3" at bounding box center [224, 98] width 10 height 6
click at [206, 131] on span "No - required a change order" at bounding box center [225, 130] width 49 height 5
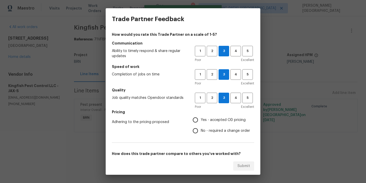
click at [201, 131] on input "No - required a change order" at bounding box center [195, 131] width 11 height 11
radio input "true"
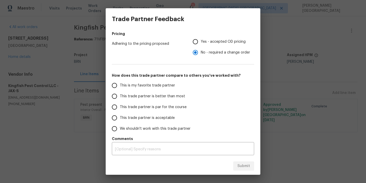
click at [151, 99] on label "This trade partner is better than most" at bounding box center [149, 96] width 81 height 11
click at [120, 99] on input "This trade partner is better than most" at bounding box center [114, 96] width 11 height 11
click at [237, 165] on button "Submit" at bounding box center [243, 167] width 21 height 10
radio input "true"
